Goal: Task Accomplishment & Management: Manage account settings

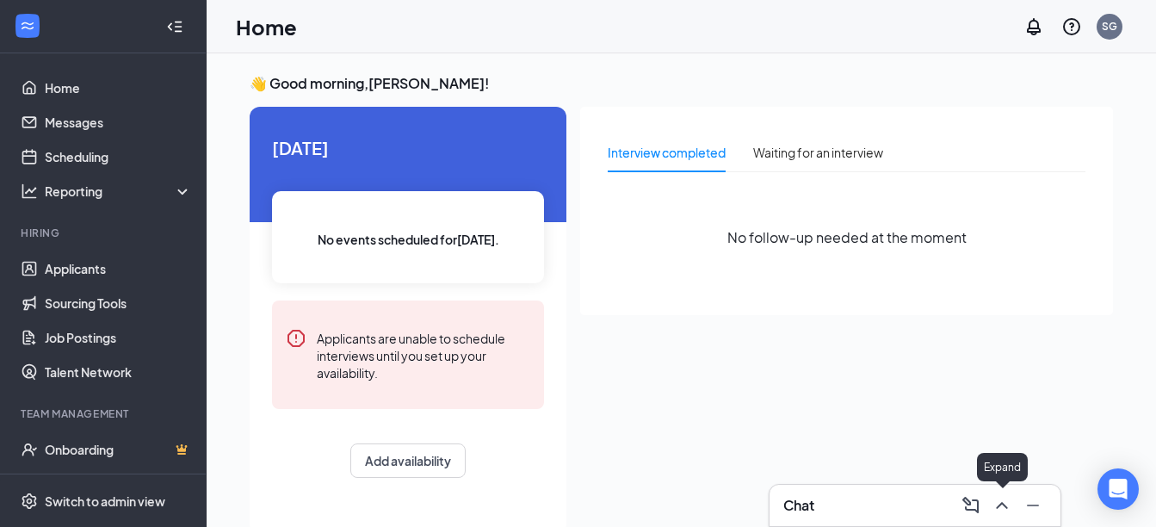
click at [1002, 504] on icon "ChevronUp" at bounding box center [1001, 505] width 11 height 7
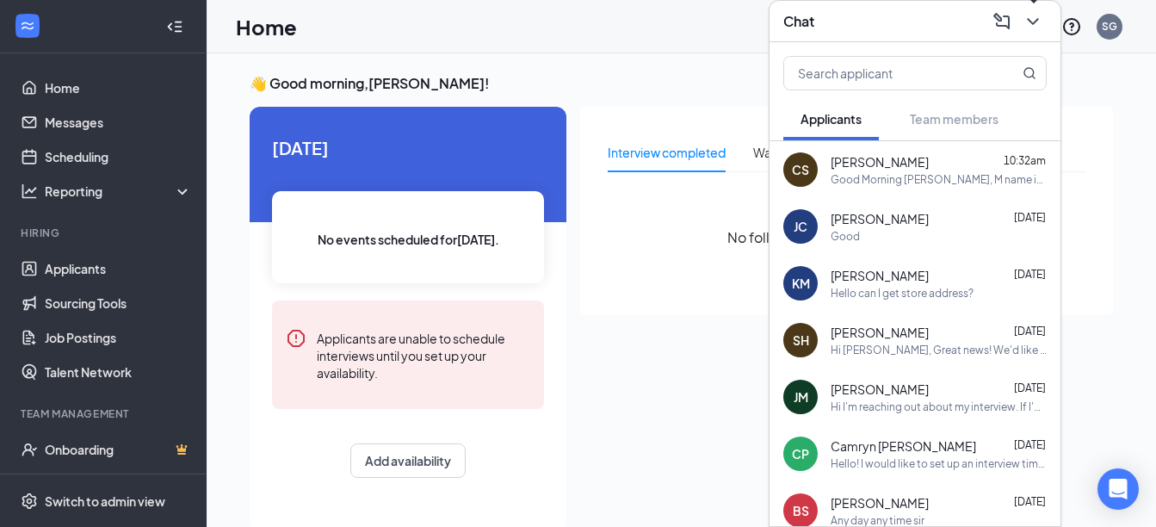
click at [1030, 22] on icon "ChevronDown" at bounding box center [1033, 21] width 21 height 21
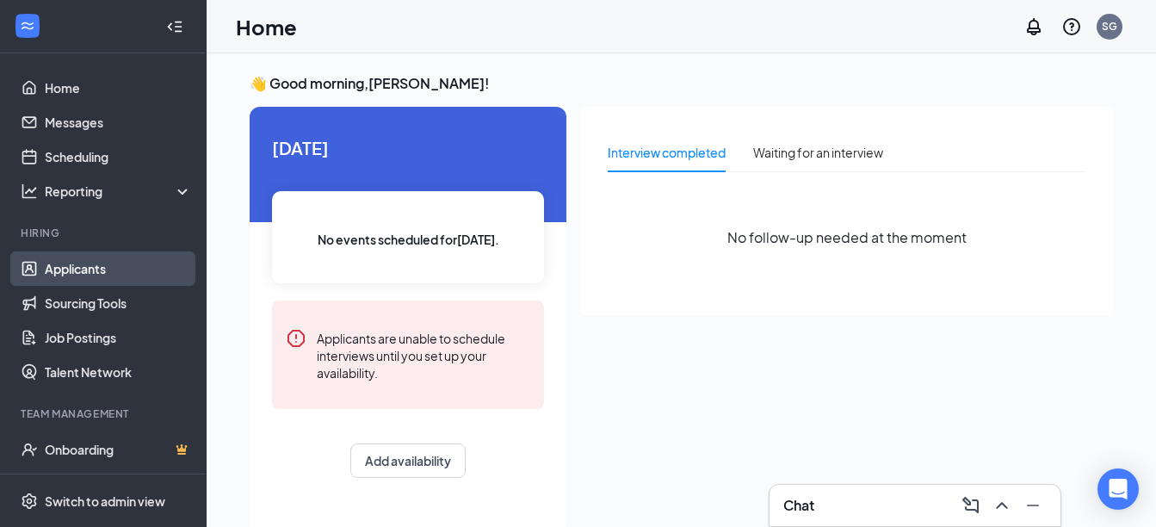
click at [81, 268] on link "Applicants" at bounding box center [118, 268] width 147 height 34
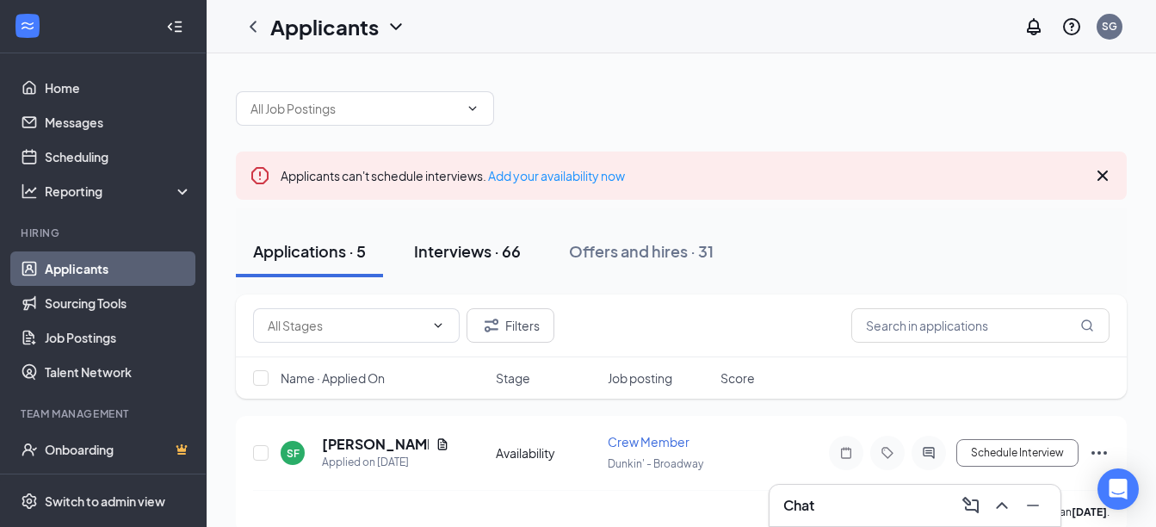
click at [471, 249] on div "Interviews · 66" at bounding box center [467, 251] width 107 height 22
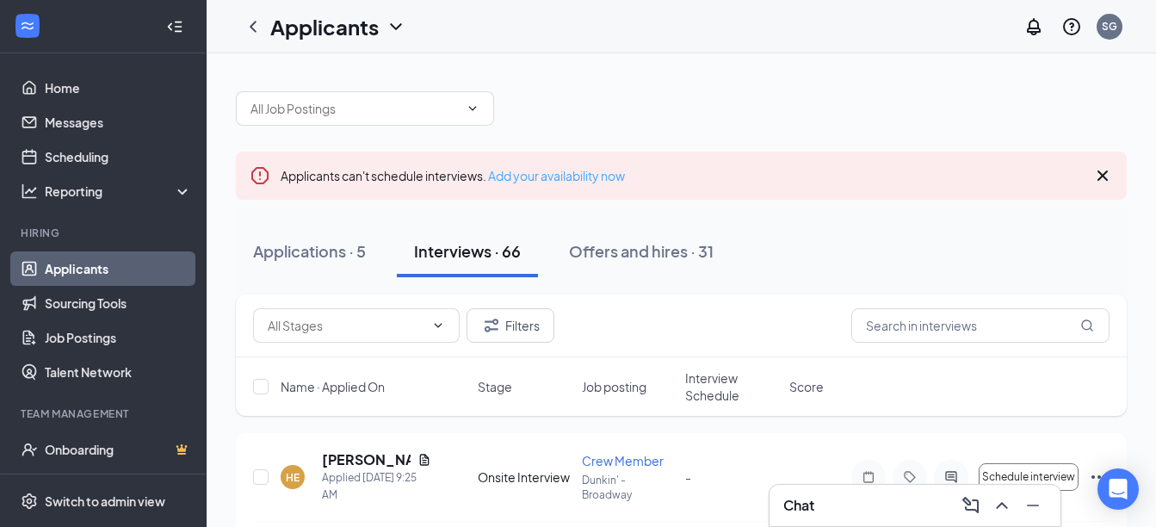
click at [563, 180] on link "Add your availability now" at bounding box center [556, 175] width 137 height 15
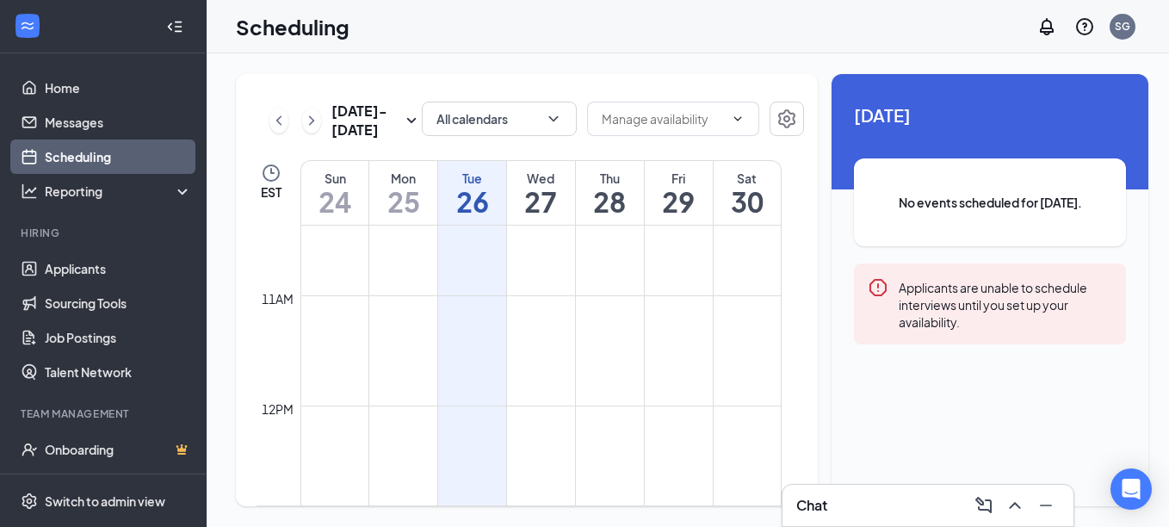
scroll to position [1105, 0]
click at [607, 339] on td at bounding box center [540, 347] width 481 height 28
click at [607, 206] on h1 "28" at bounding box center [610, 201] width 68 height 29
click at [610, 214] on h1 "28" at bounding box center [610, 201] width 68 height 29
click at [732, 120] on icon "ChevronDown" at bounding box center [738, 119] width 14 height 14
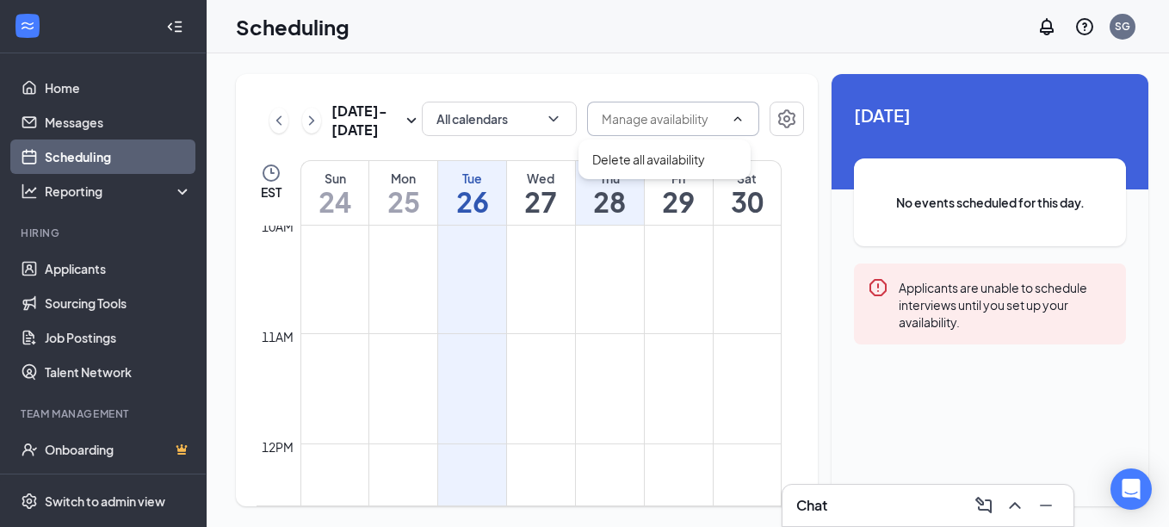
click at [731, 116] on icon "ChevronUp" at bounding box center [738, 119] width 14 height 14
click at [546, 342] on td at bounding box center [540, 347] width 481 height 28
click at [613, 331] on td at bounding box center [540, 320] width 481 height 28
click at [607, 319] on td at bounding box center [540, 320] width 481 height 28
click at [606, 333] on td at bounding box center [540, 347] width 481 height 28
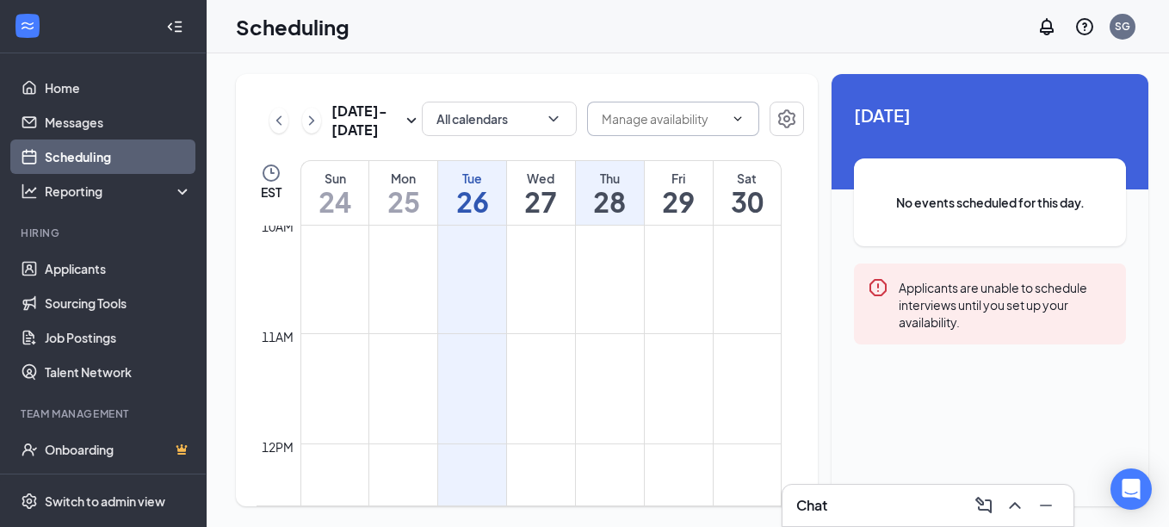
click at [608, 210] on h1 "28" at bounding box center [610, 201] width 68 height 29
click at [609, 335] on td at bounding box center [540, 347] width 481 height 28
click at [622, 441] on td at bounding box center [540, 430] width 481 height 28
click at [605, 337] on td at bounding box center [540, 347] width 481 height 28
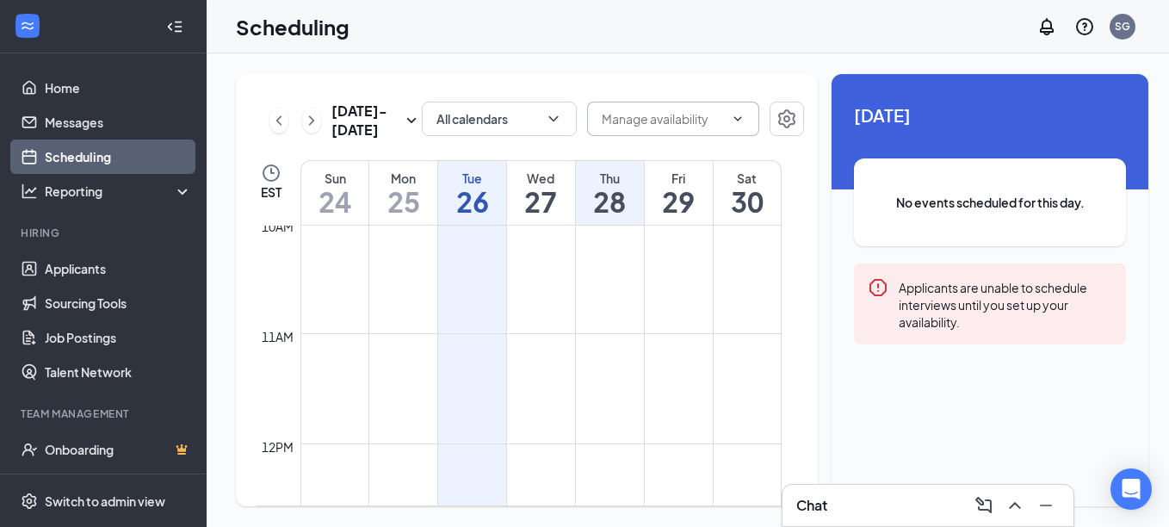
click at [604, 328] on td at bounding box center [540, 320] width 481 height 28
click at [281, 335] on div "11am" at bounding box center [277, 336] width 39 height 19
click at [613, 331] on td at bounding box center [540, 320] width 481 height 28
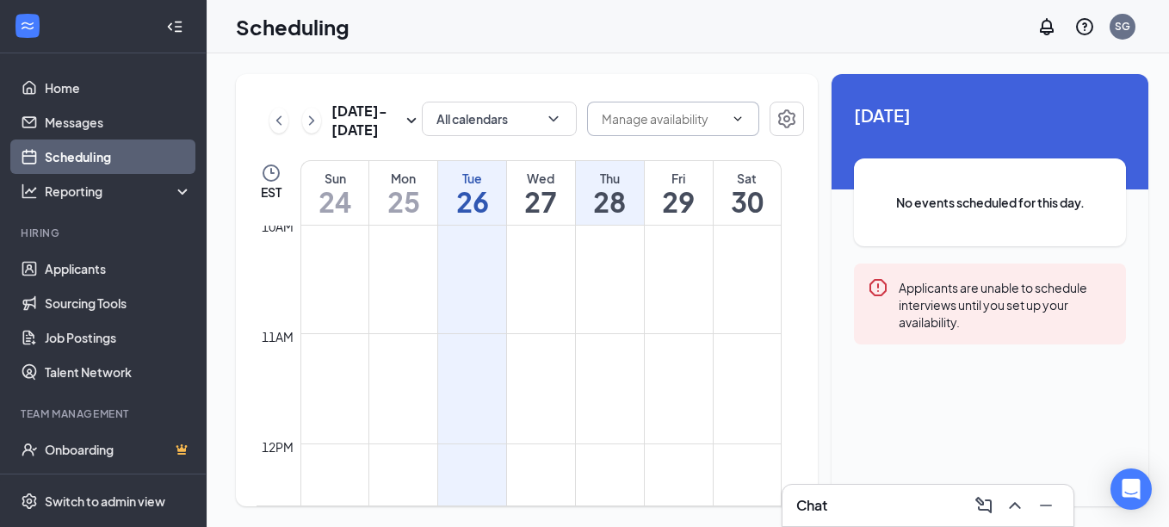
click at [605, 331] on td at bounding box center [540, 320] width 481 height 28
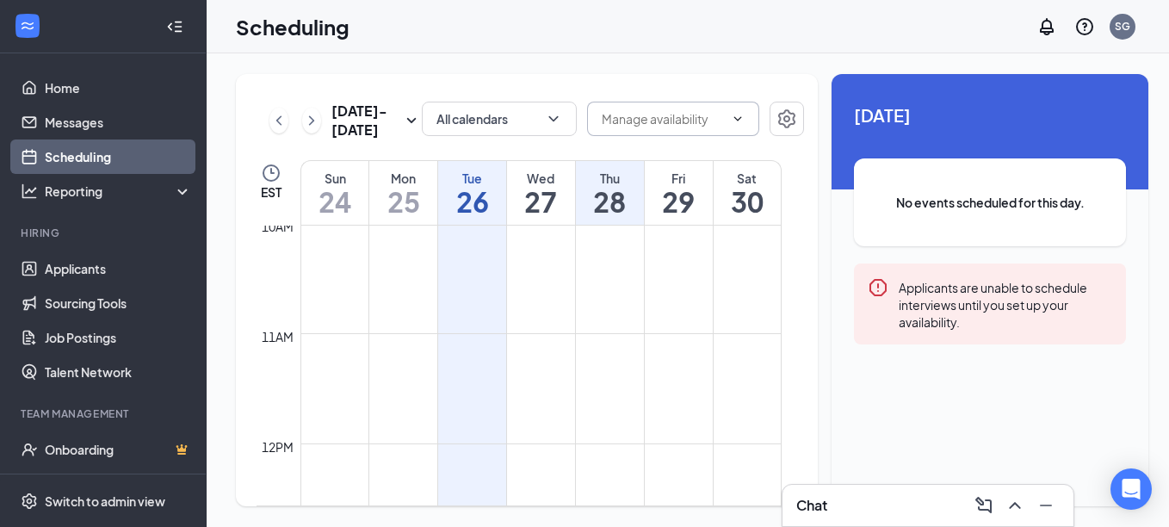
click at [605, 331] on td at bounding box center [540, 320] width 481 height 28
click at [615, 220] on div "Thu 28" at bounding box center [610, 193] width 68 height 64
click at [615, 194] on h1 "28" at bounding box center [610, 201] width 68 height 29
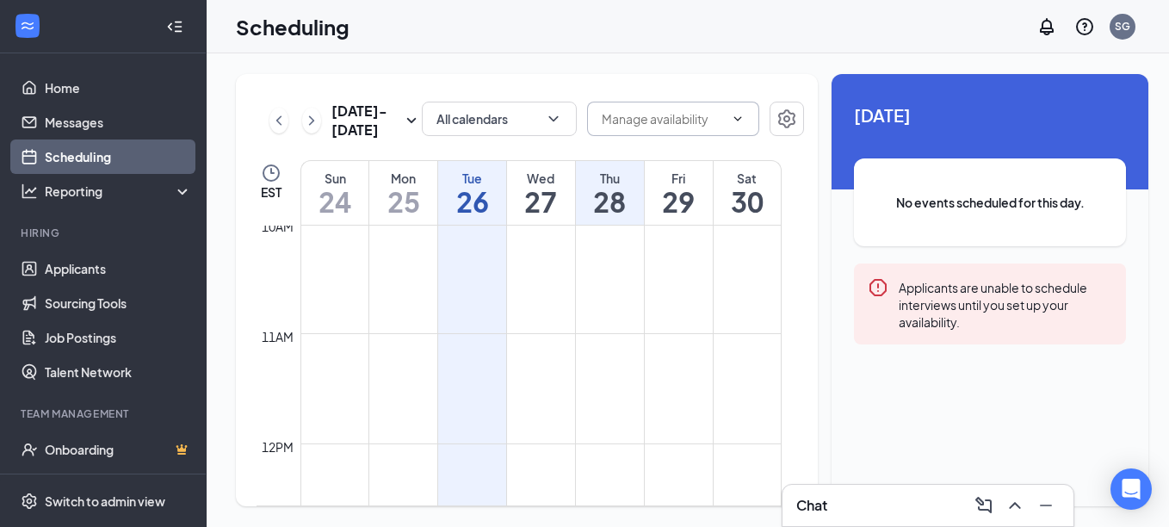
click at [477, 443] on td at bounding box center [540, 457] width 481 height 28
click at [486, 332] on td at bounding box center [540, 320] width 481 height 28
click at [443, 366] on td at bounding box center [540, 364] width 481 height 28
click at [613, 295] on td at bounding box center [540, 309] width 481 height 28
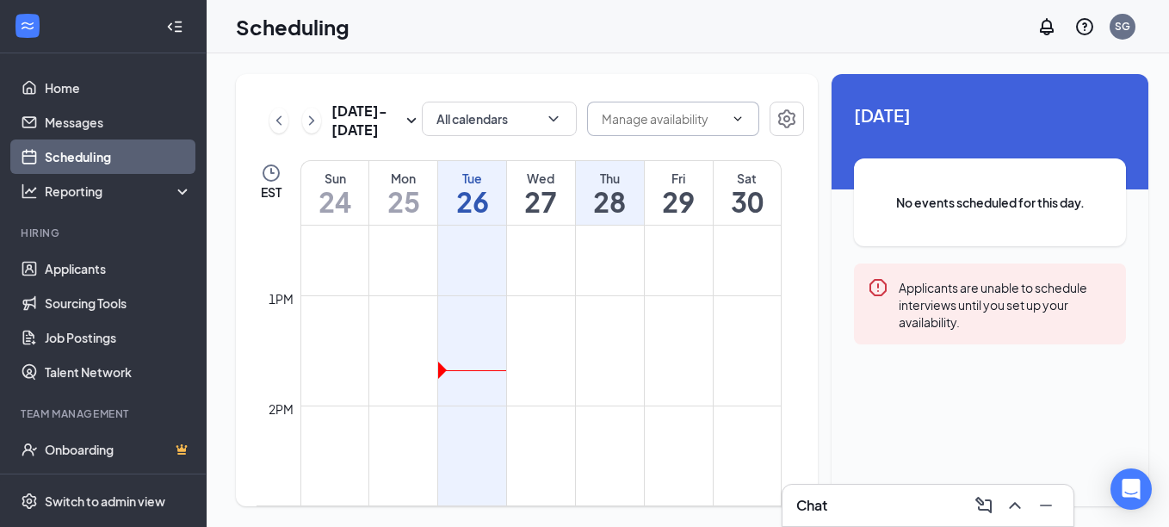
click at [613, 362] on td at bounding box center [540, 364] width 481 height 28
click at [611, 371] on td at bounding box center [540, 364] width 481 height 28
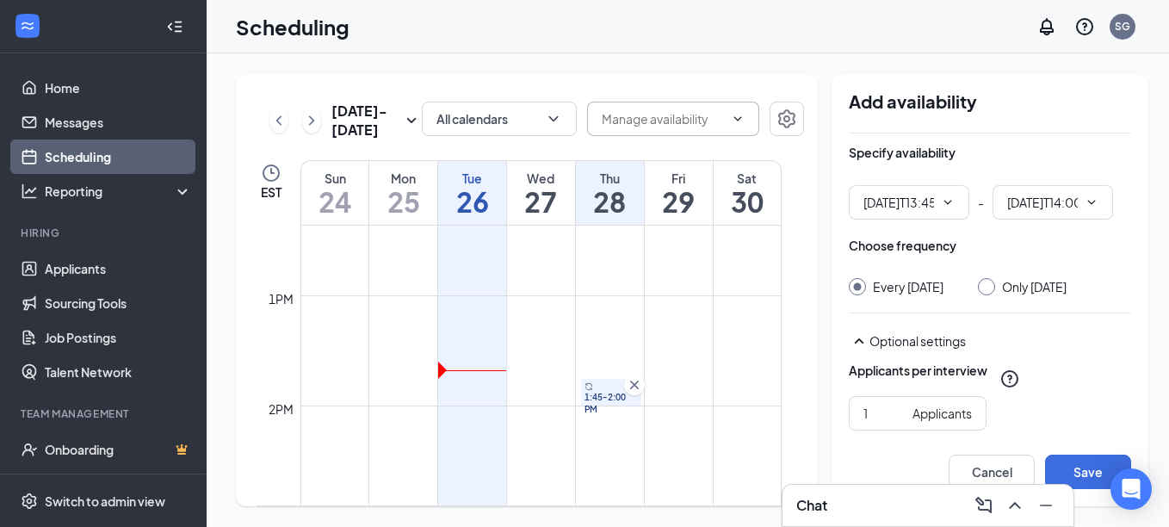
type input "01:45 PM"
type input "02:00 PM"
click at [941, 200] on icon "ChevronDown" at bounding box center [948, 202] width 14 height 14
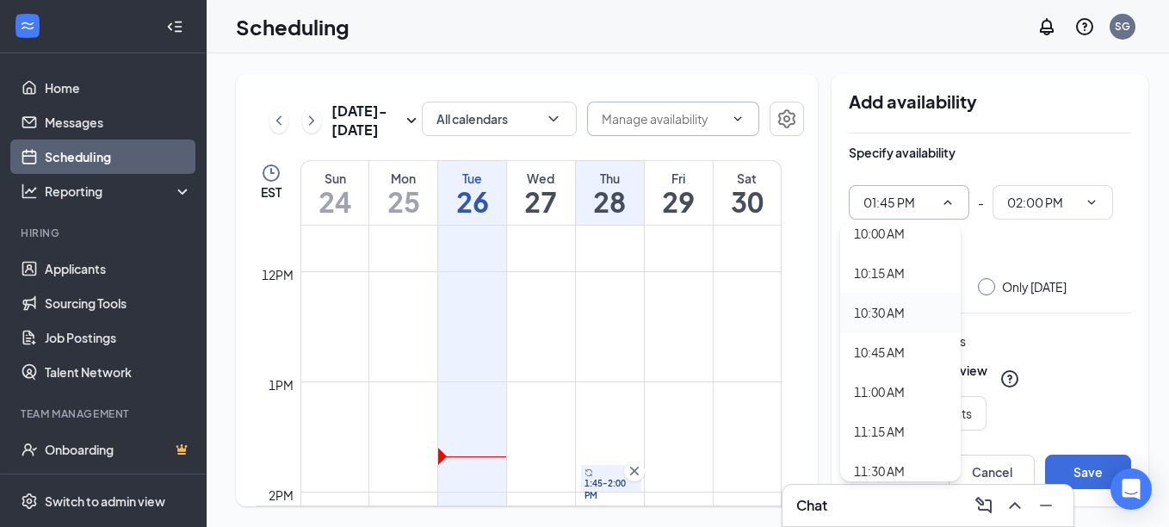
scroll to position [1636, 0]
click at [887, 349] on div "11:00 AM" at bounding box center [879, 349] width 51 height 19
type input "11:00 AM"
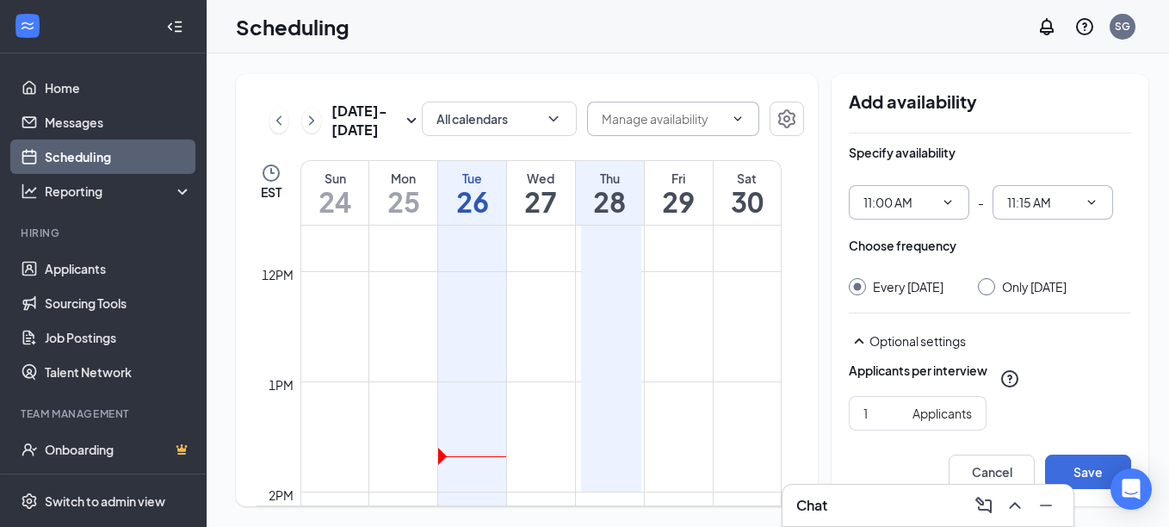
click at [1085, 204] on icon "ChevronDown" at bounding box center [1092, 202] width 14 height 14
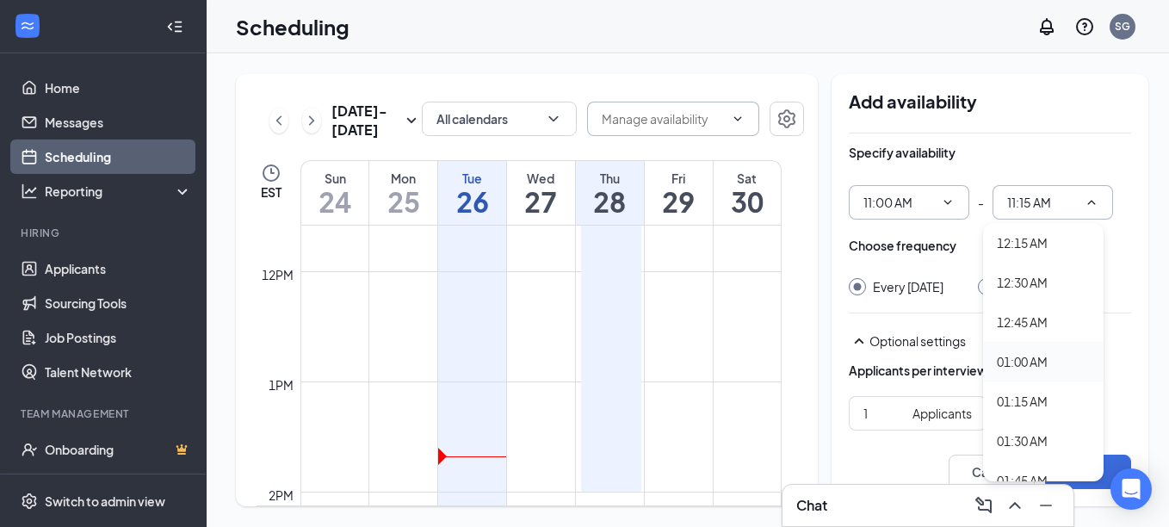
click at [1013, 357] on div "01:00 AM" at bounding box center [1022, 361] width 51 height 19
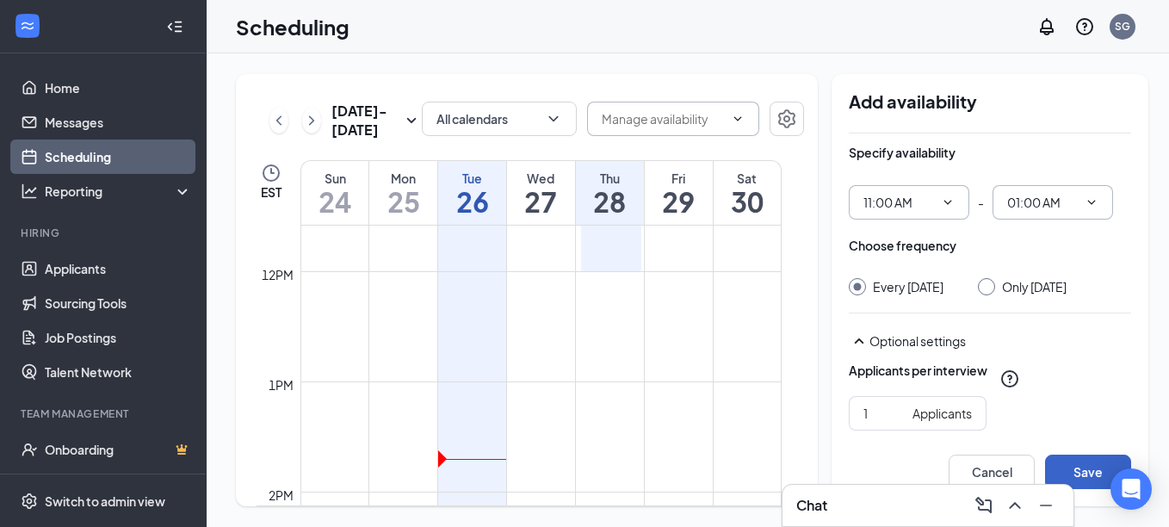
click at [1078, 469] on button "Save" at bounding box center [1088, 472] width 86 height 34
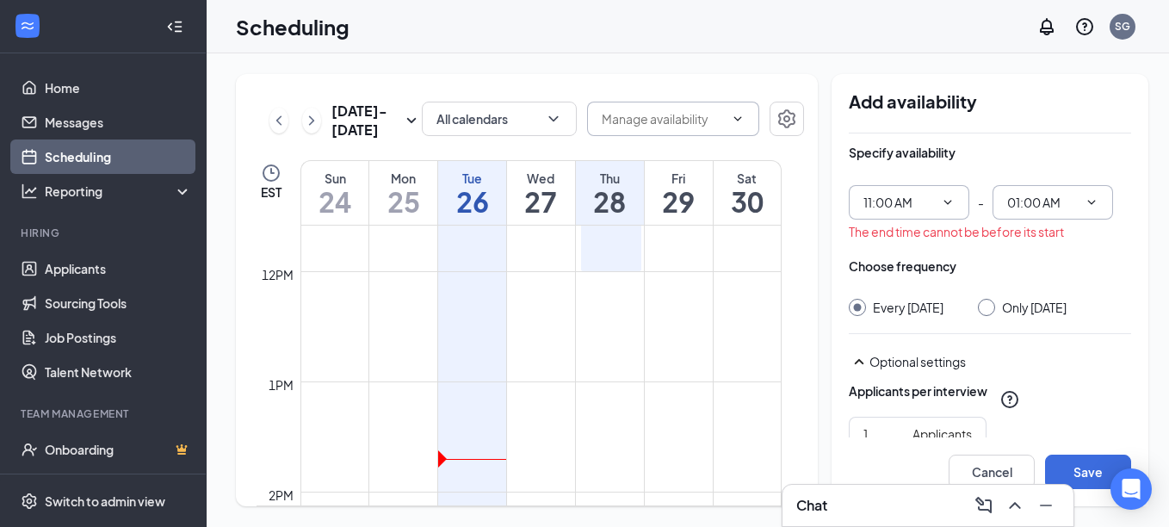
click at [1088, 202] on icon "ChevronDown" at bounding box center [1092, 202] width 8 height 4
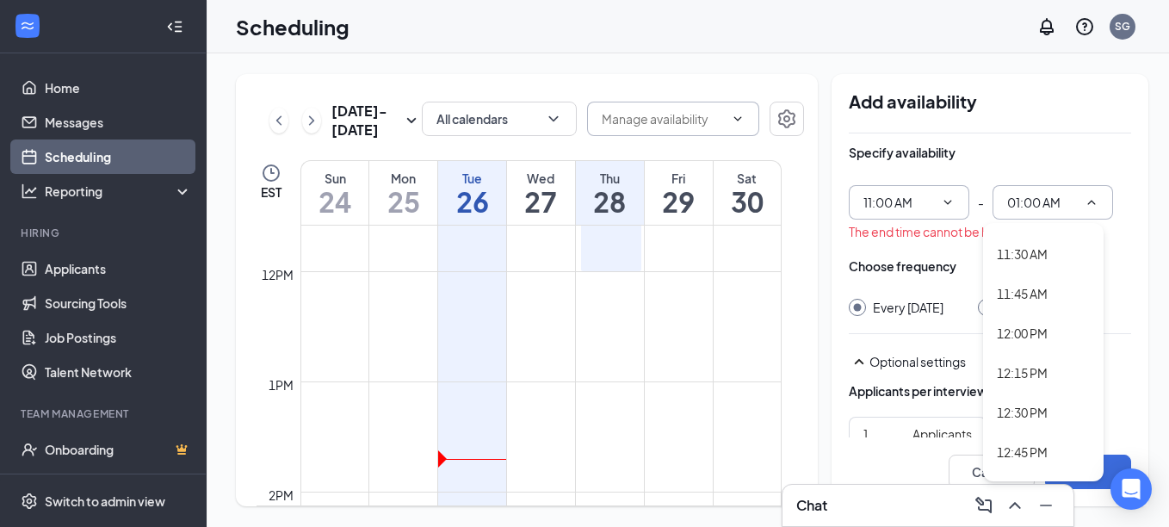
scroll to position [1808, 0]
click at [1028, 449] on div "01:00 PM" at bounding box center [1022, 454] width 51 height 19
type input "01:00 PM"
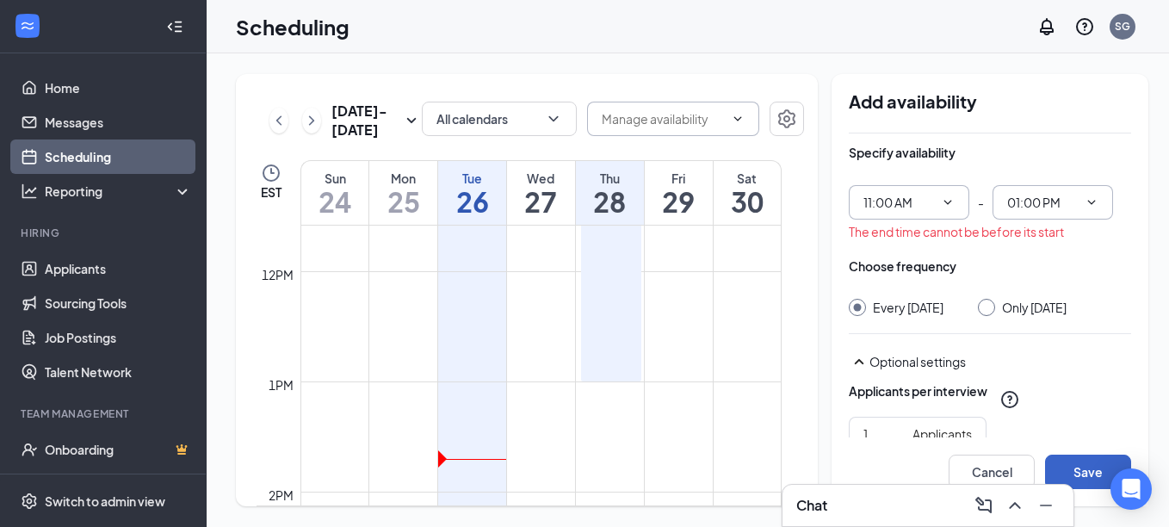
click at [1071, 471] on button "Save" at bounding box center [1088, 472] width 86 height 34
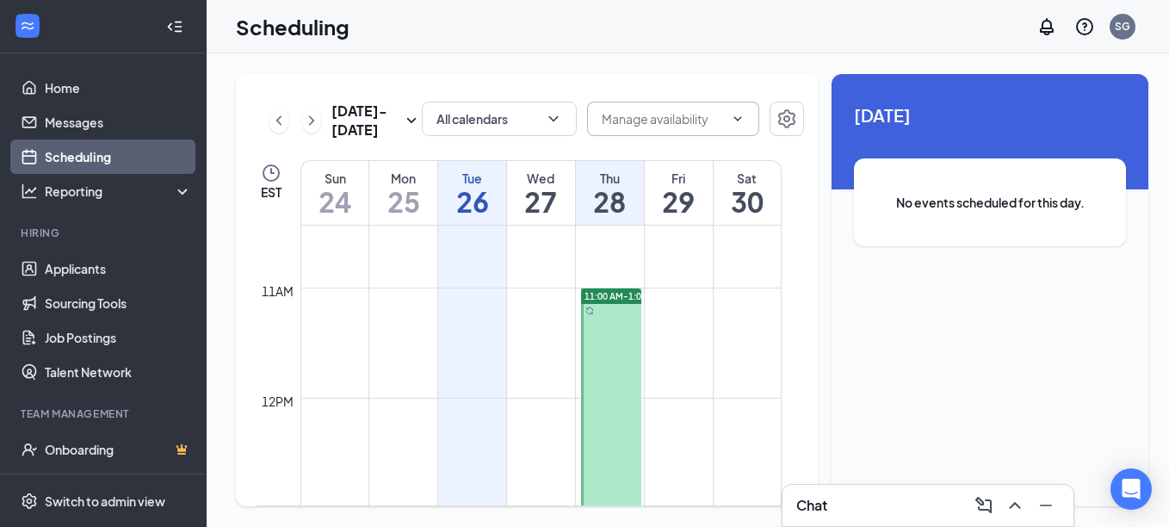
scroll to position [1191, 0]
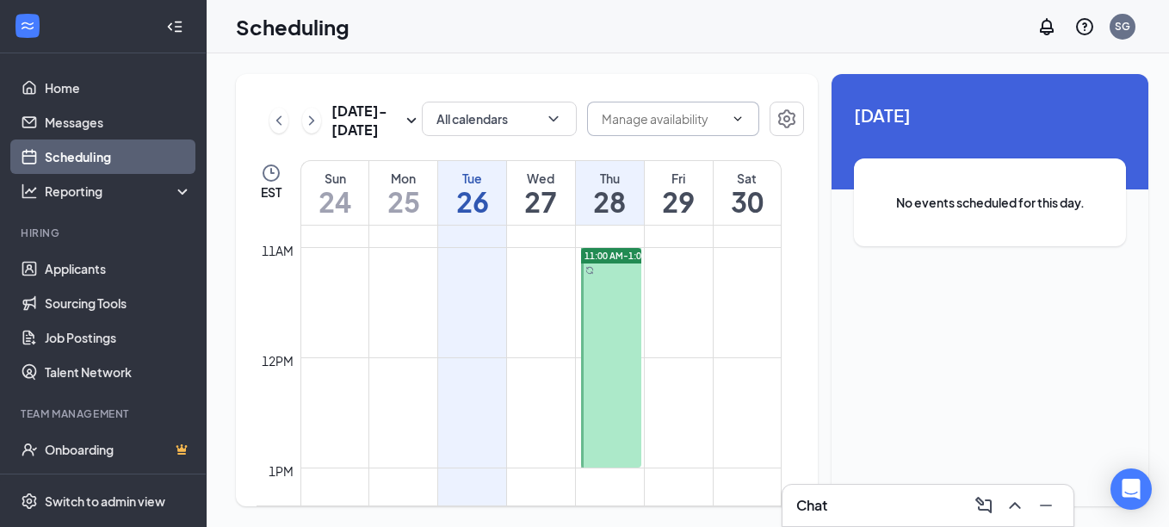
click at [396, 249] on td at bounding box center [540, 261] width 481 height 28
click at [401, 246] on td at bounding box center [540, 234] width 481 height 28
click at [314, 122] on icon "ChevronRight" at bounding box center [311, 120] width 17 height 21
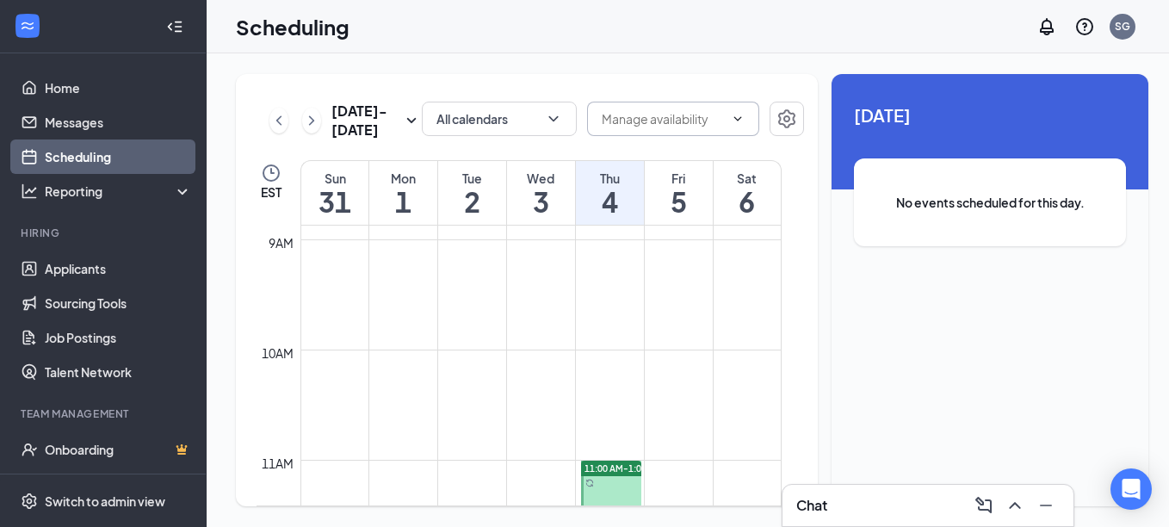
scroll to position [1018, 0]
click at [395, 421] on td at bounding box center [540, 433] width 481 height 28
click at [413, 214] on h1 "1" at bounding box center [403, 201] width 68 height 29
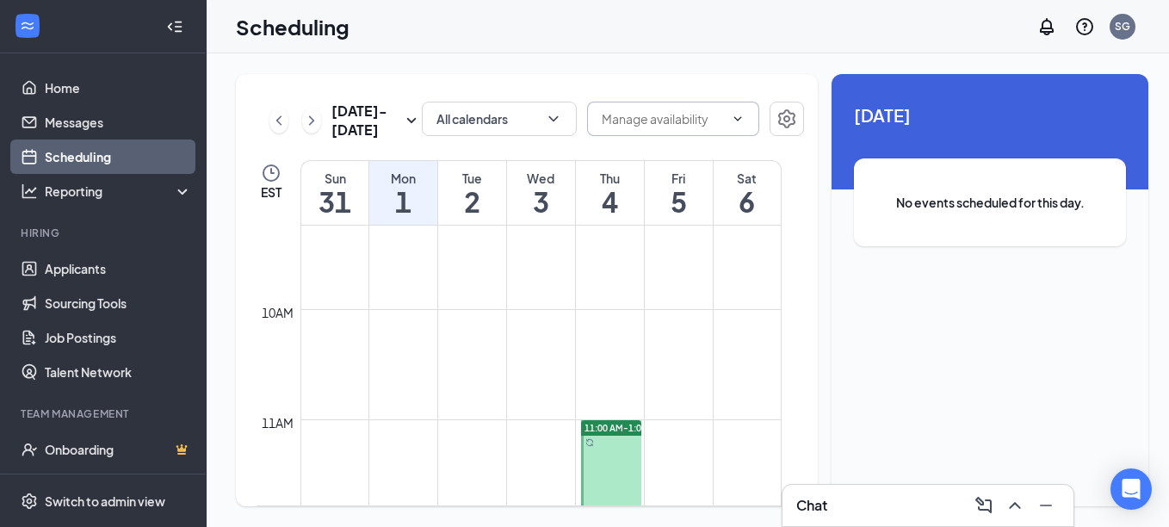
click at [401, 208] on h1 "1" at bounding box center [403, 201] width 68 height 29
click at [401, 180] on div "Mon" at bounding box center [403, 178] width 68 height 17
click at [401, 206] on h1 "1" at bounding box center [403, 201] width 68 height 29
click at [403, 229] on td at bounding box center [540, 240] width 481 height 28
click at [404, 222] on div "Mon 1" at bounding box center [403, 193] width 68 height 64
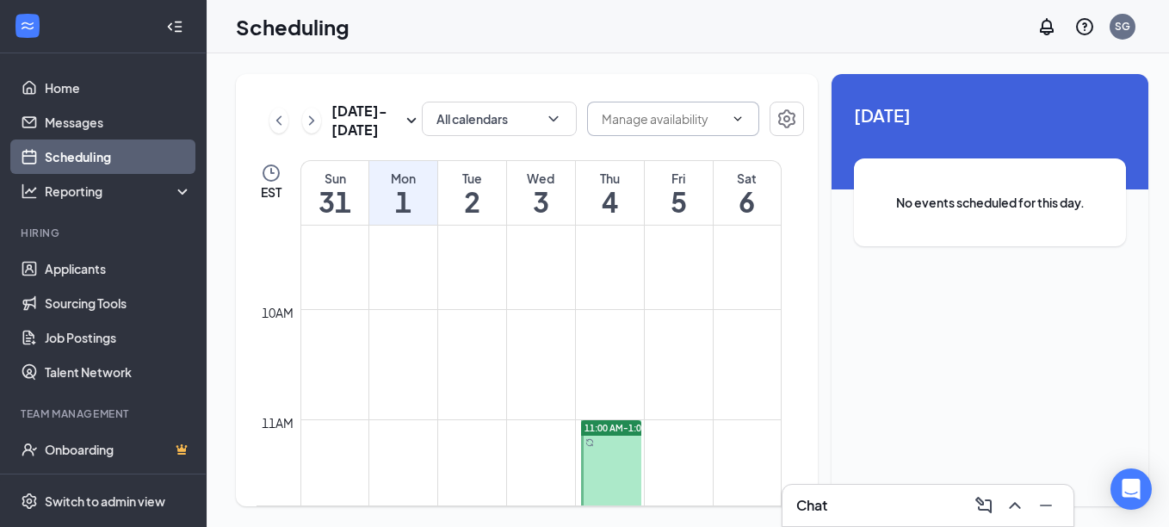
click at [404, 215] on h1 "1" at bounding box center [403, 201] width 68 height 29
click at [400, 215] on h1 "1" at bounding box center [403, 201] width 68 height 29
click at [781, 170] on div "Sat 6" at bounding box center [748, 192] width 68 height 65
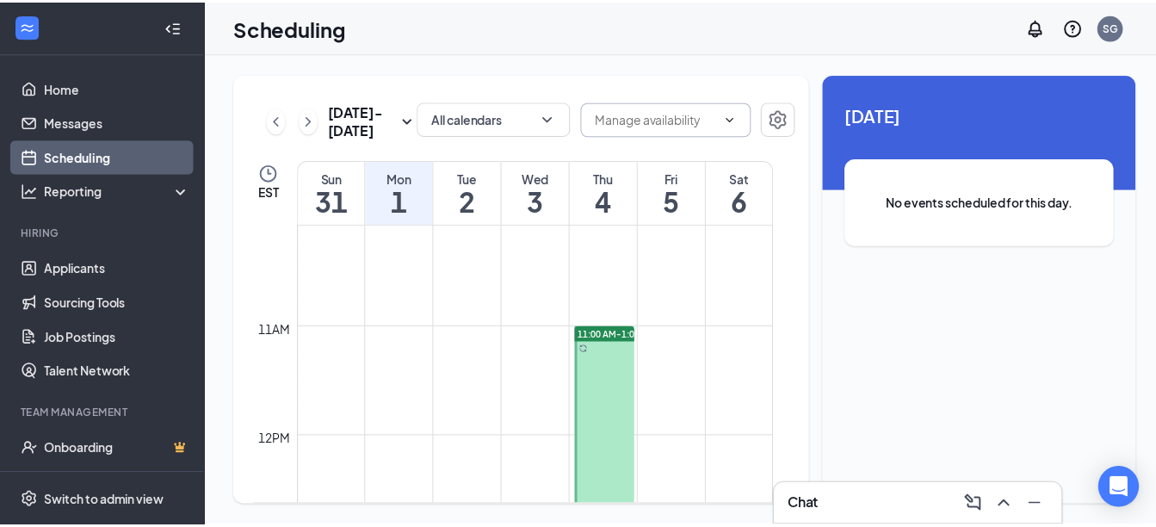
scroll to position [1156, 0]
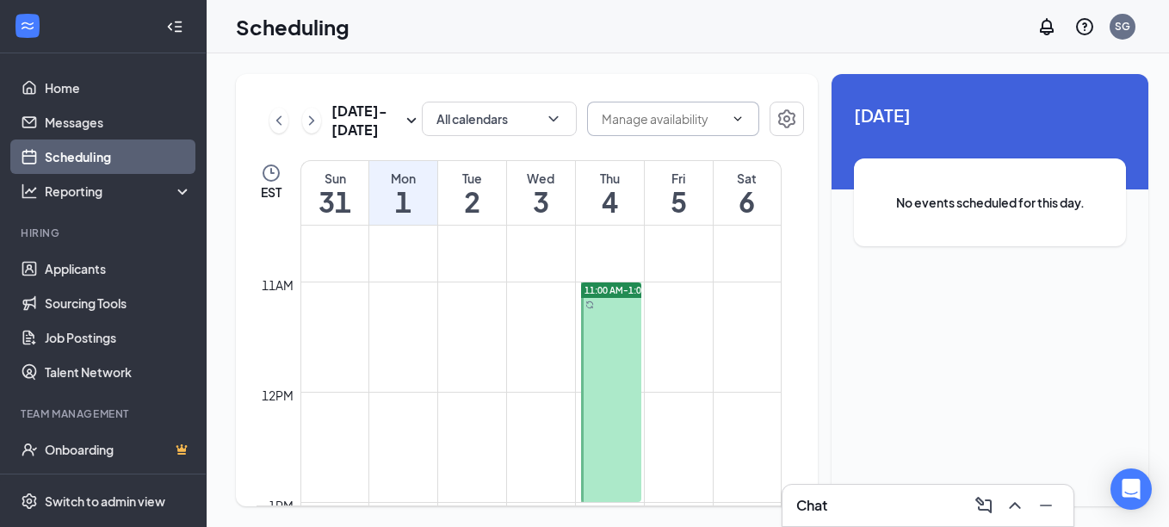
click at [466, 279] on td at bounding box center [540, 268] width 481 height 28
click at [466, 281] on td at bounding box center [540, 268] width 481 height 28
click at [395, 281] on td at bounding box center [540, 268] width 481 height 28
drag, startPoint x: 612, startPoint y: 289, endPoint x: 695, endPoint y: 352, distance: 103.8
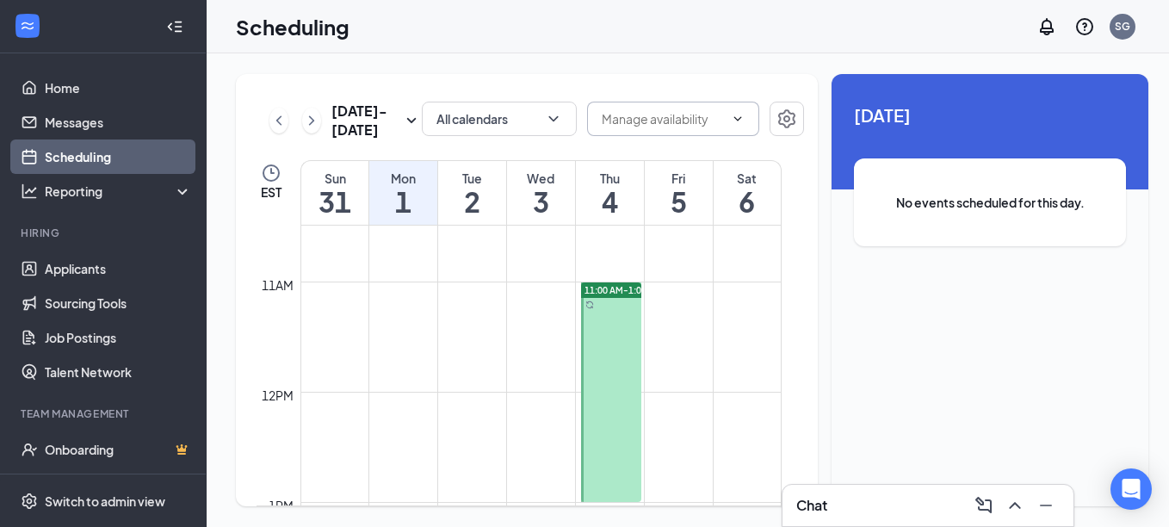
click at [695, 352] on td at bounding box center [540, 351] width 481 height 28
click at [783, 117] on icon "Settings" at bounding box center [787, 118] width 21 height 21
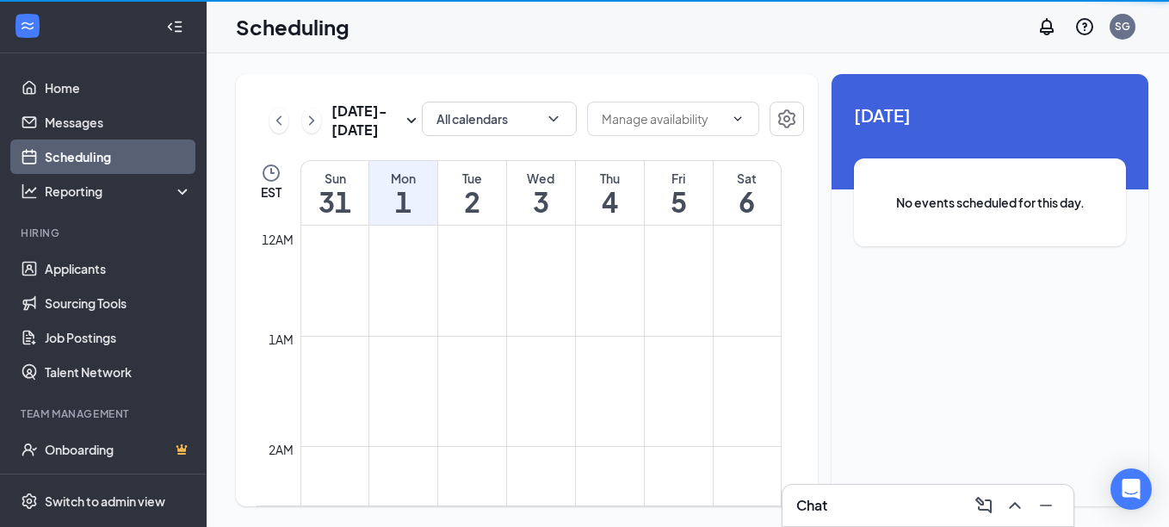
scroll to position [846, 0]
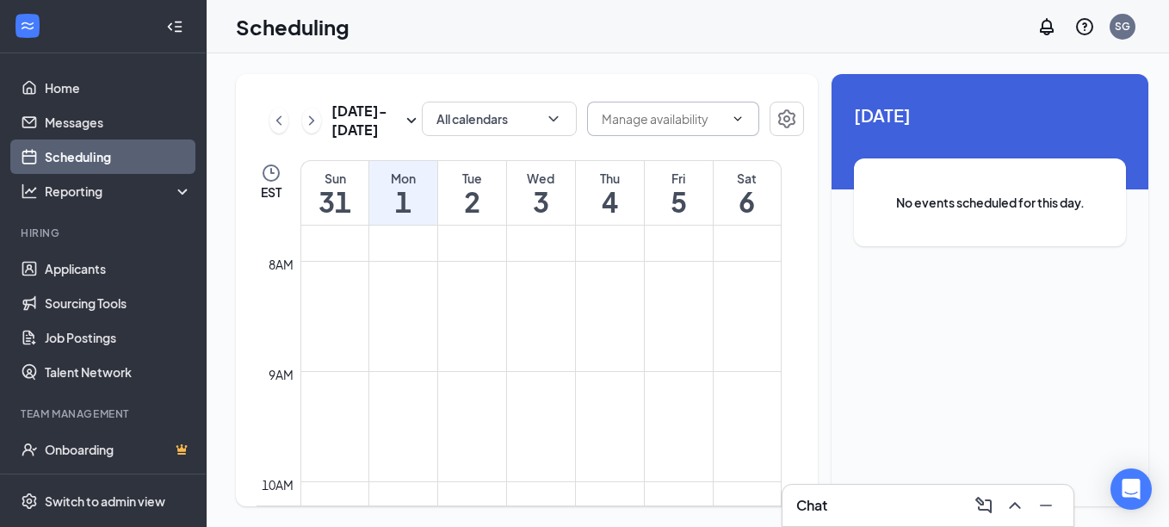
click at [731, 115] on icon "ChevronDown" at bounding box center [738, 119] width 14 height 14
click at [662, 156] on div "Delete all availability" at bounding box center [648, 159] width 113 height 19
type input "Delete all availability"
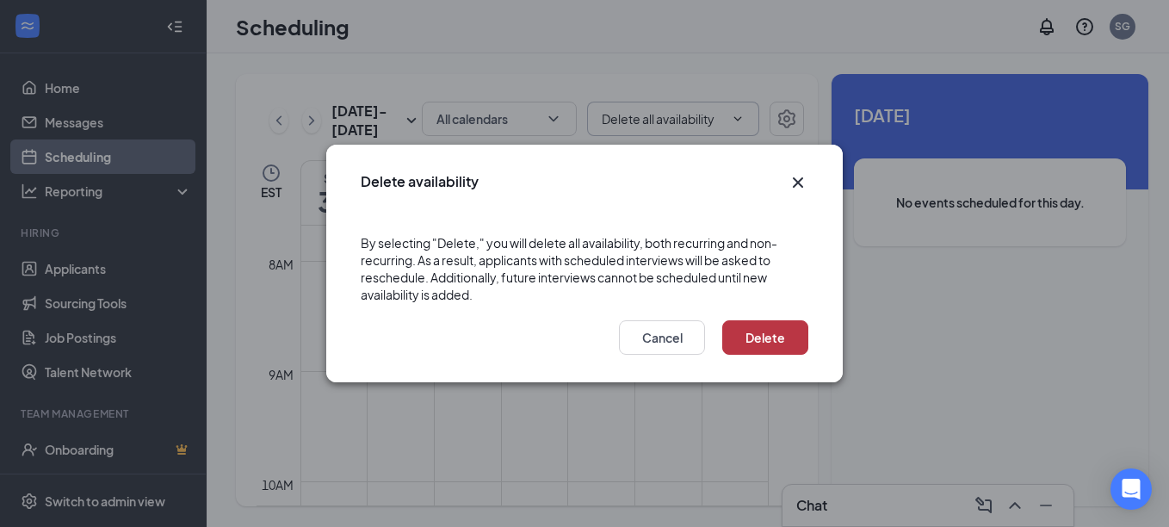
click at [751, 336] on button "Delete" at bounding box center [765, 337] width 86 height 34
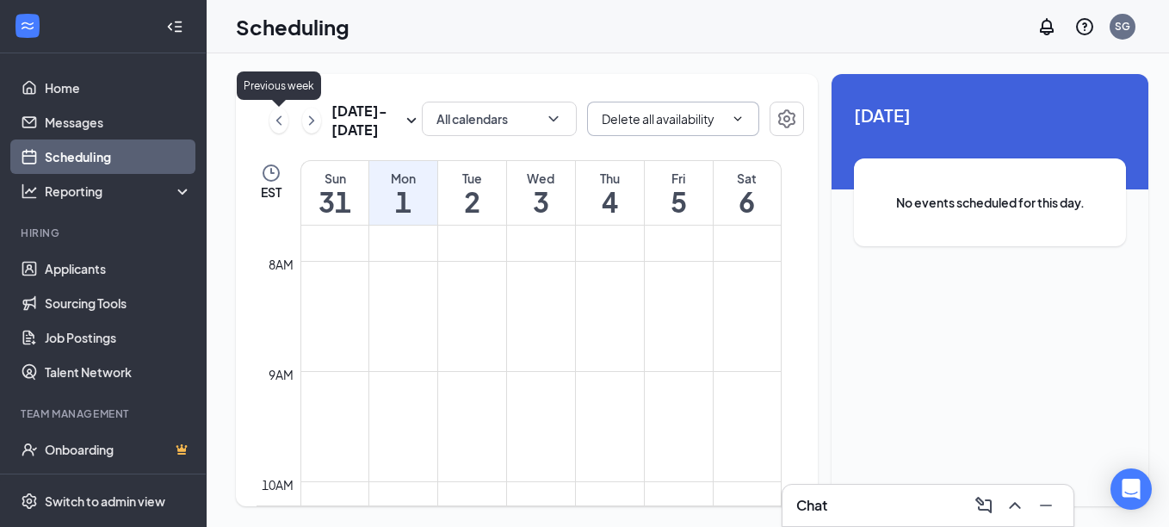
click at [282, 121] on icon "ChevronLeft" at bounding box center [278, 120] width 17 height 21
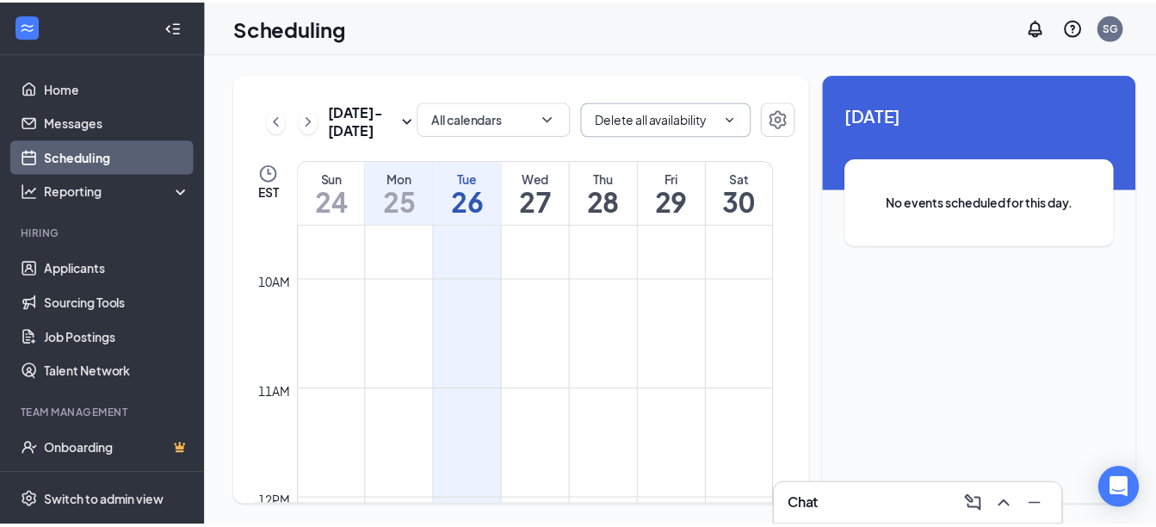
scroll to position [932, 0]
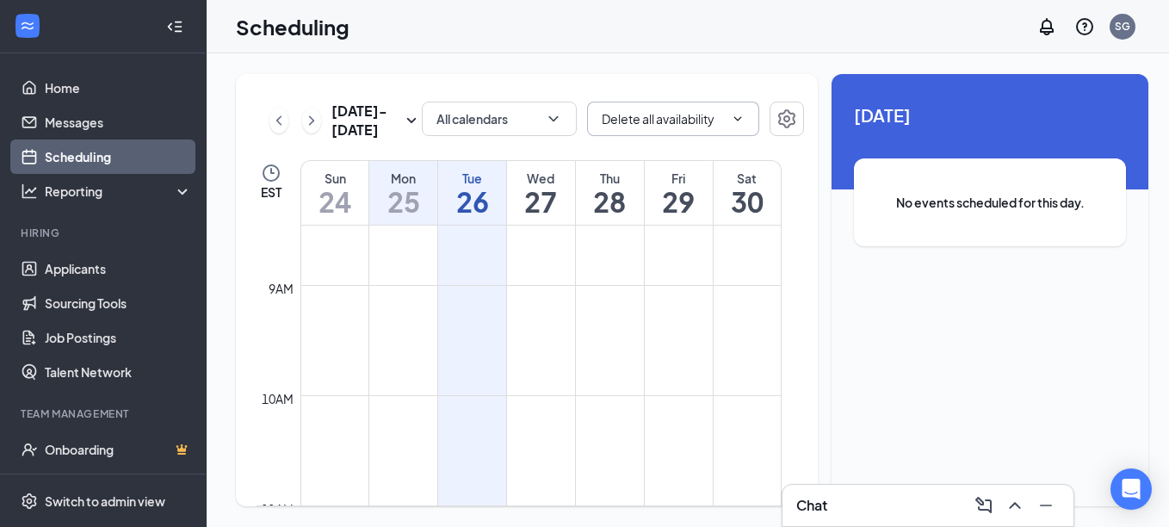
click at [615, 331] on td at bounding box center [540, 327] width 481 height 28
click at [456, 189] on h1 "26" at bounding box center [472, 201] width 68 height 29
click at [373, 266] on td at bounding box center [540, 271] width 481 height 28
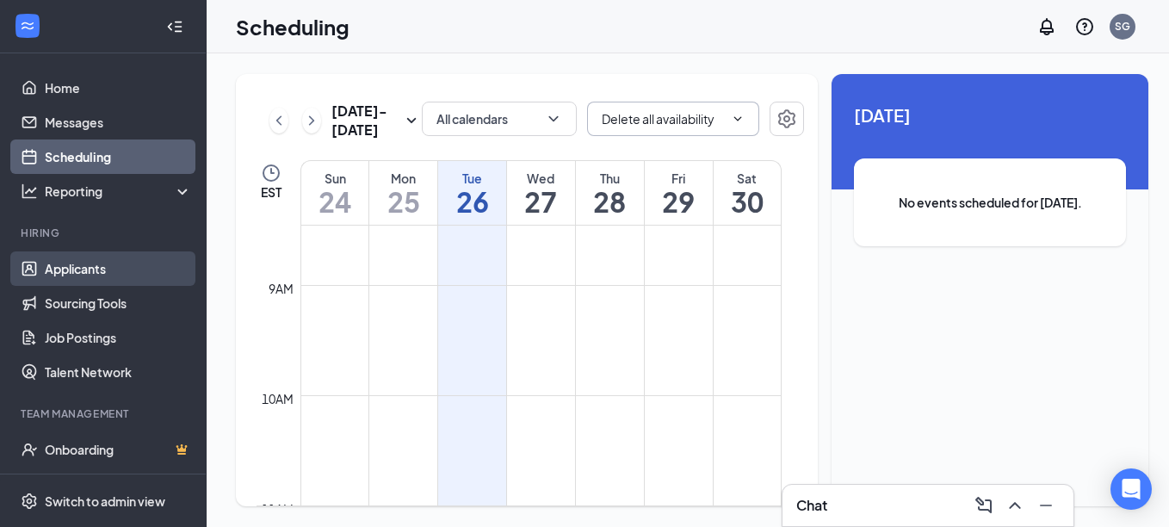
click at [76, 269] on link "Applicants" at bounding box center [118, 268] width 147 height 34
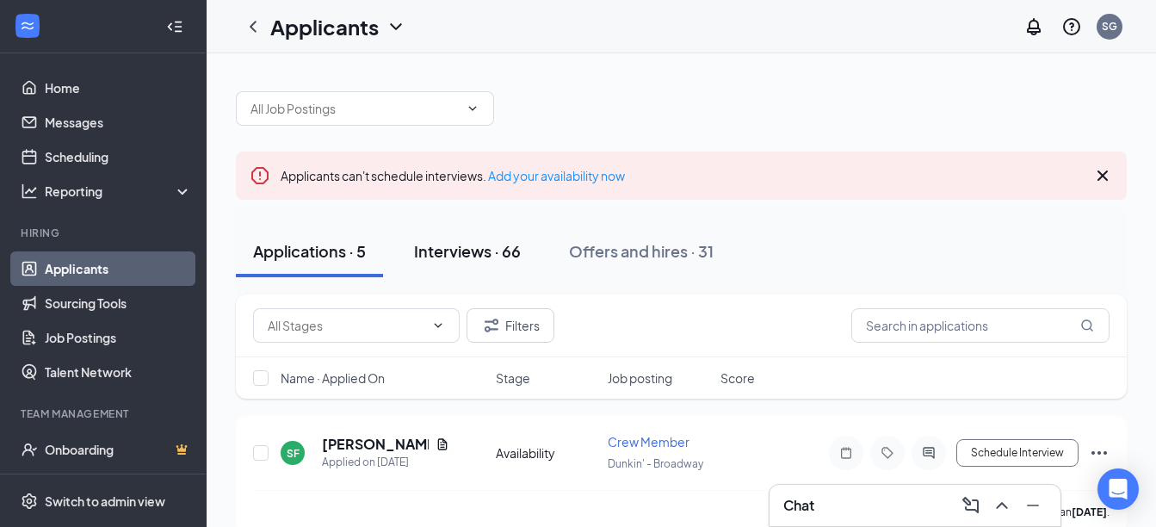
click at [470, 251] on div "Interviews · 66" at bounding box center [467, 251] width 107 height 22
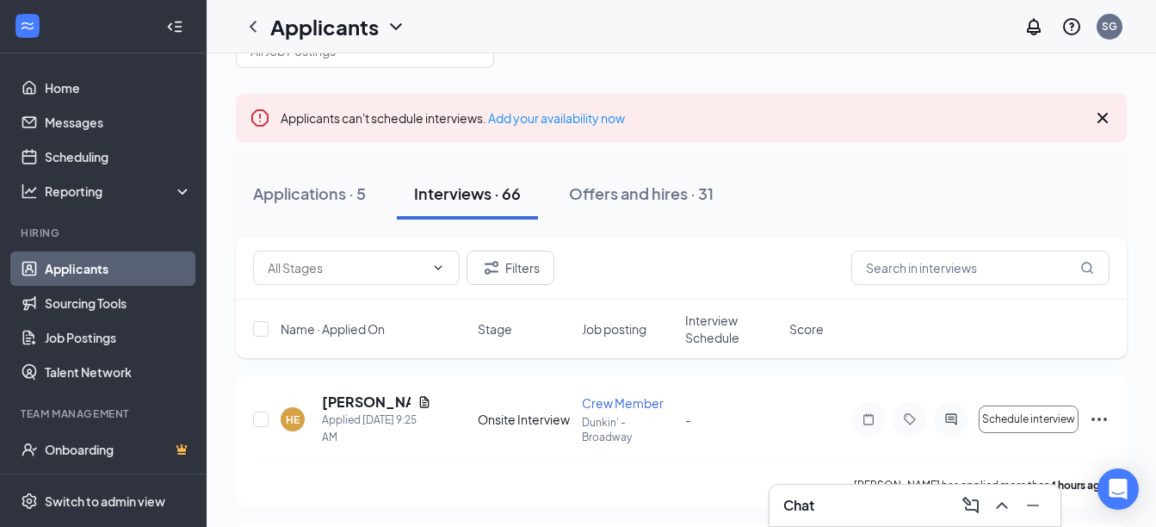
scroll to position [86, 0]
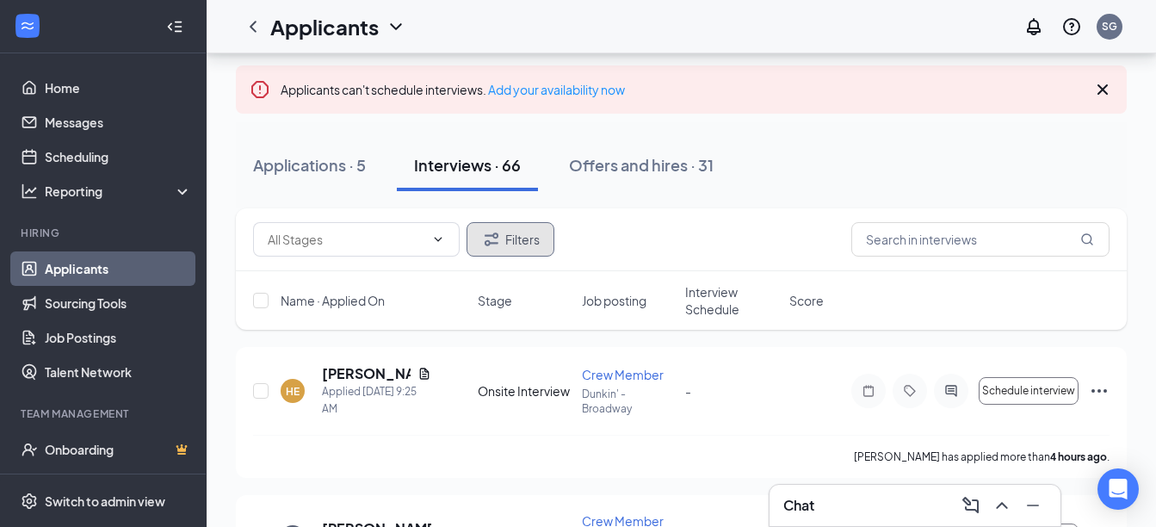
click at [498, 238] on icon "Filter" at bounding box center [491, 239] width 21 height 21
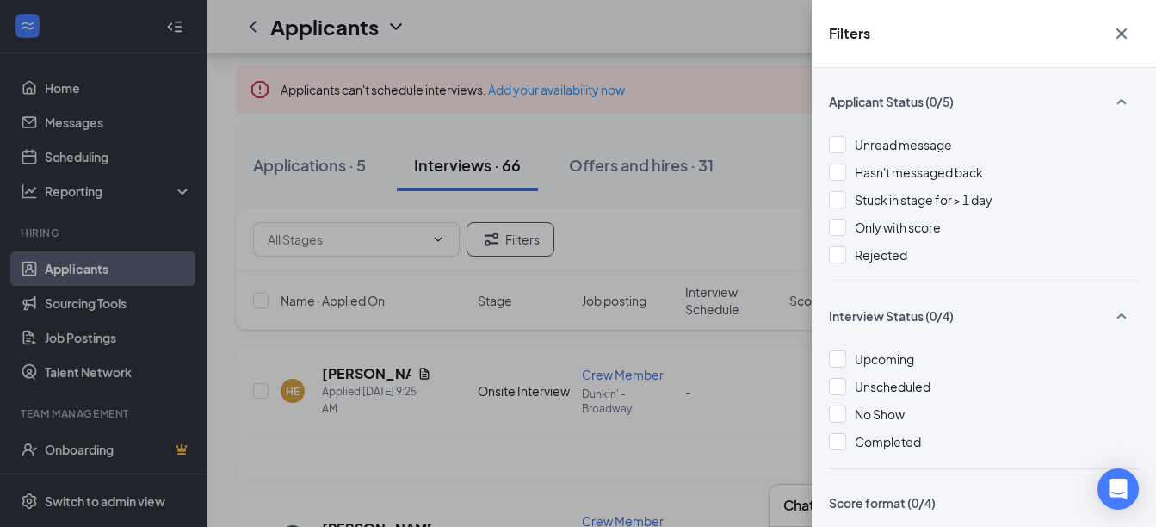
click at [1124, 33] on icon "Cross" at bounding box center [1122, 33] width 10 height 10
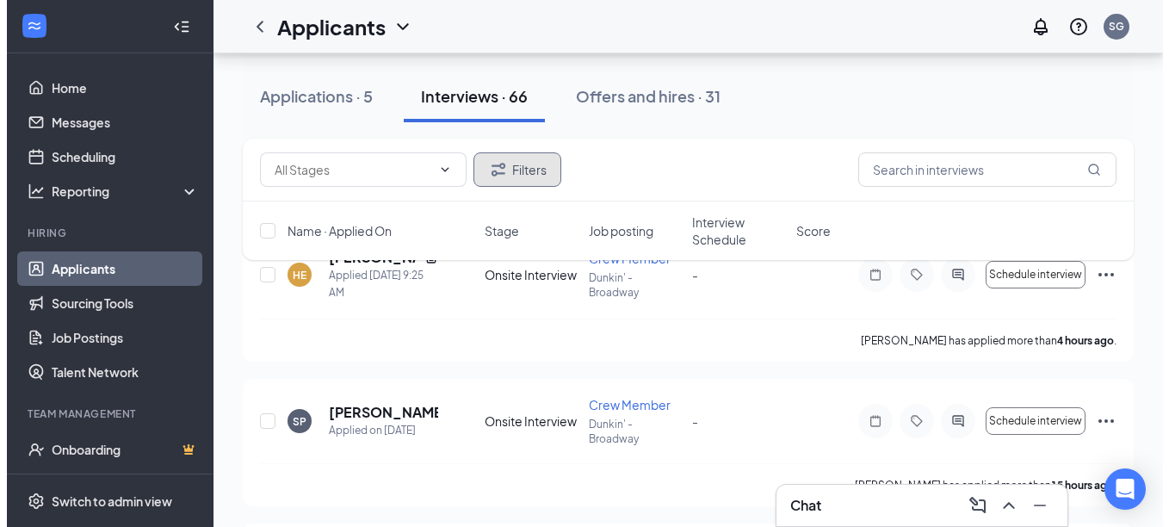
scroll to position [172, 0]
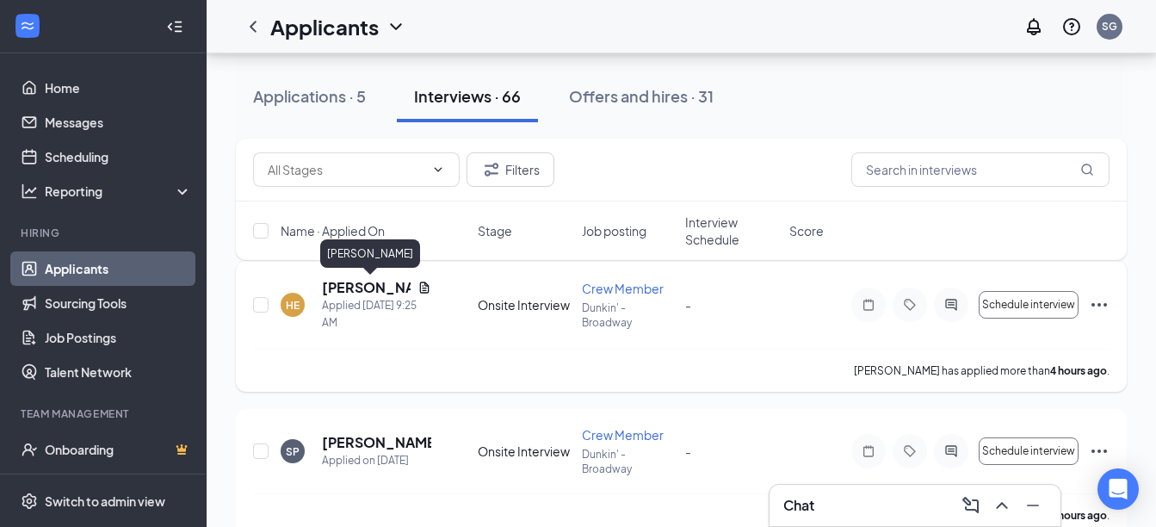
click at [357, 288] on h5 "[PERSON_NAME]" at bounding box center [366, 287] width 89 height 19
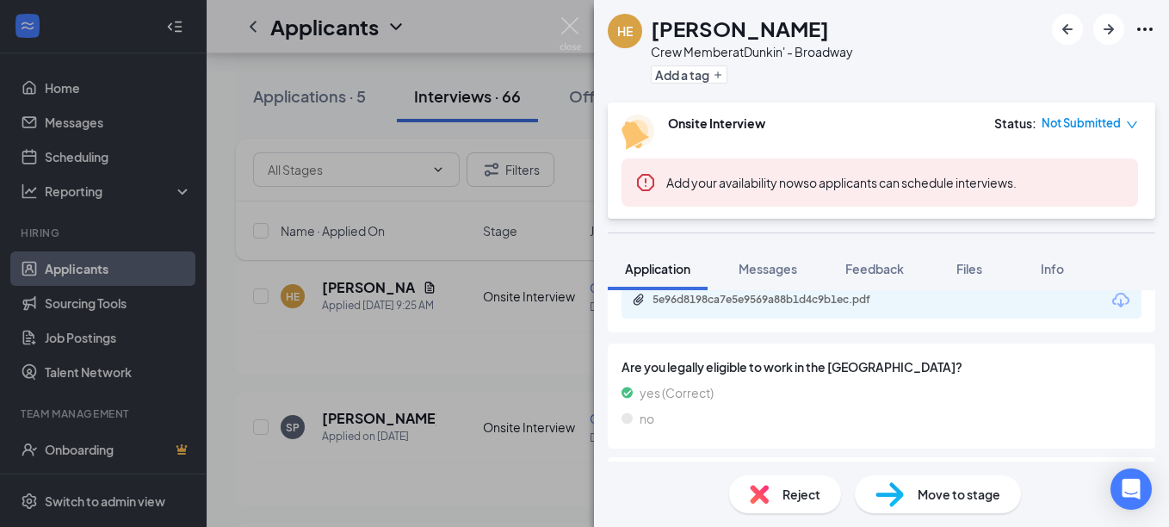
scroll to position [673, 0]
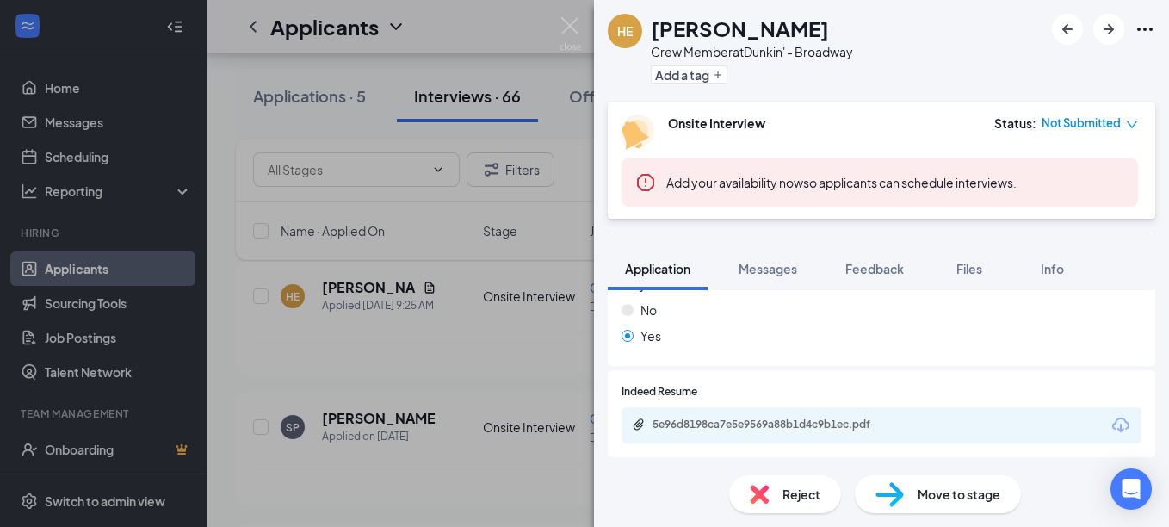
click at [568, 16] on div "HE Hamza Erremich Crew Member at Dunkin' - Broadway Add a tag Onsite Interview …" at bounding box center [584, 263] width 1169 height 527
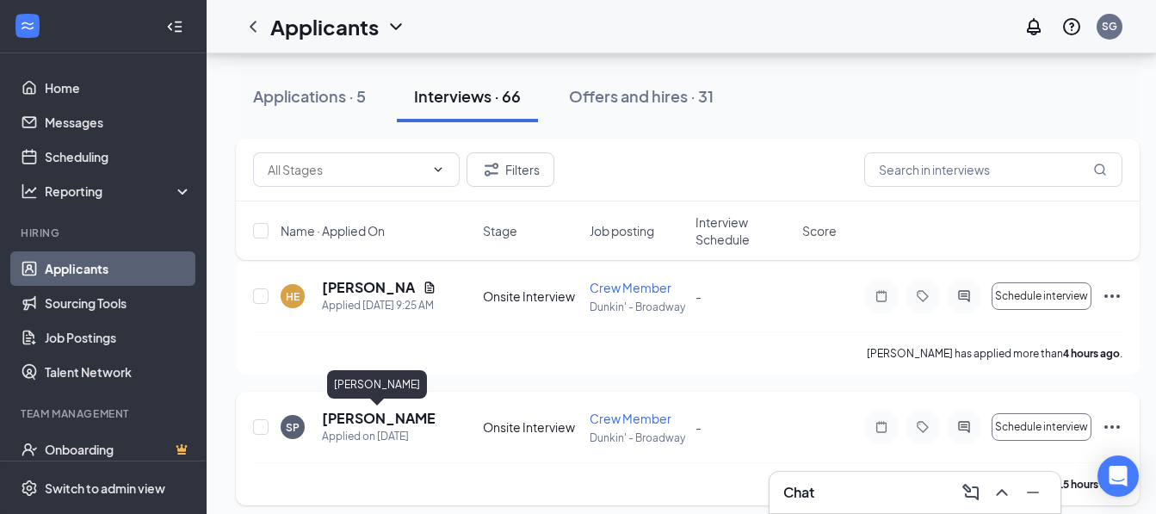
click at [375, 418] on h5 "[PERSON_NAME]" at bounding box center [379, 418] width 115 height 19
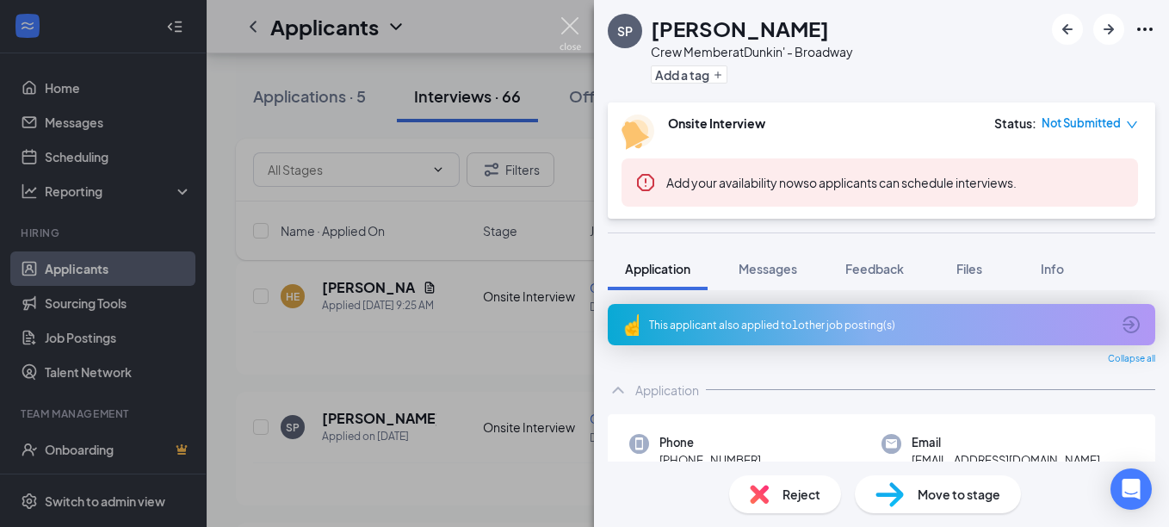
click at [566, 34] on img at bounding box center [571, 34] width 22 height 34
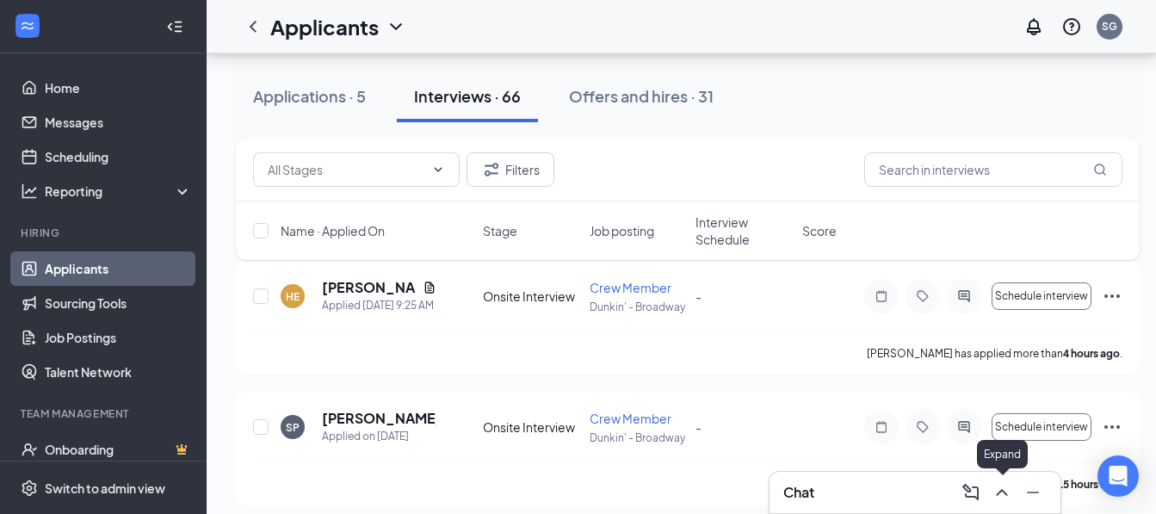
click at [1001, 492] on icon "ChevronUp" at bounding box center [1002, 492] width 21 height 21
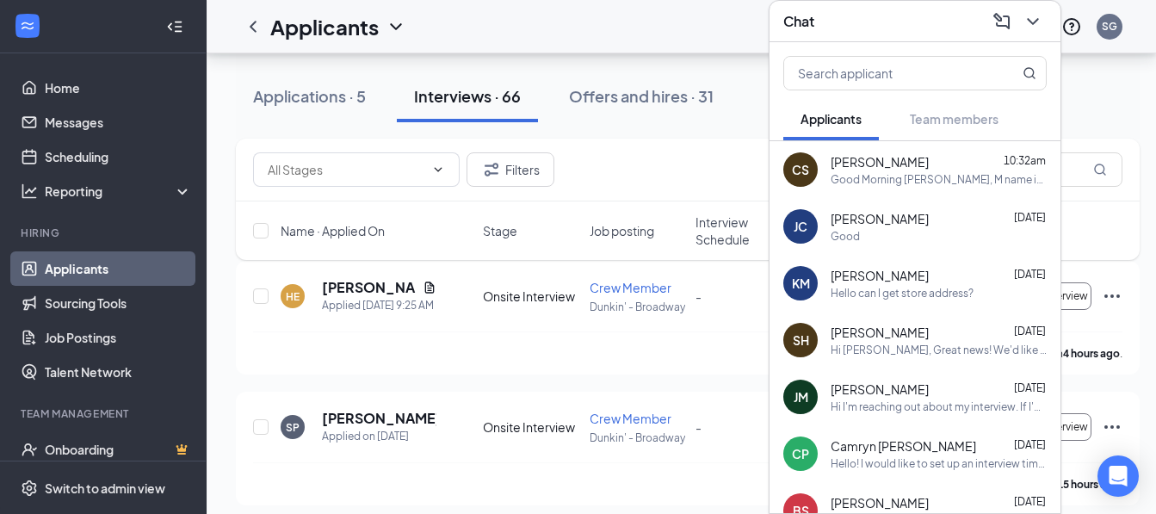
click at [1031, 11] on icon "ChevronDown" at bounding box center [1033, 21] width 21 height 21
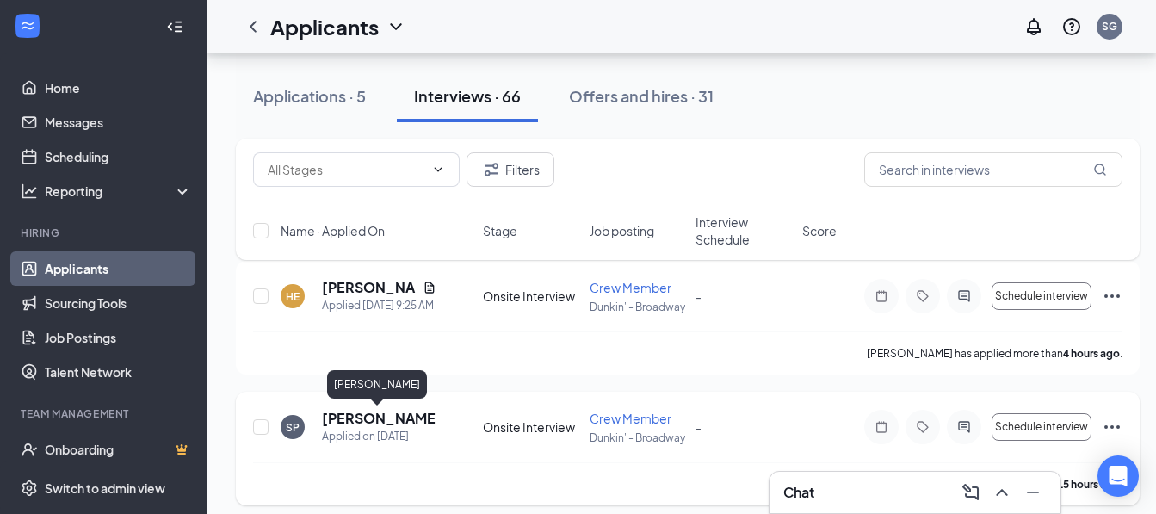
click at [356, 417] on h5 "[PERSON_NAME]" at bounding box center [379, 418] width 115 height 19
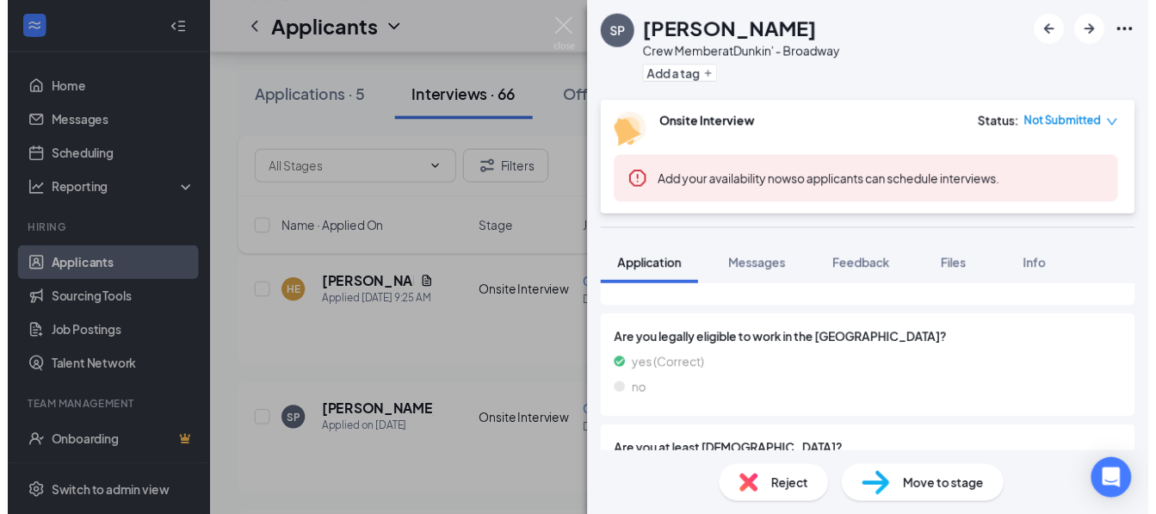
scroll to position [861, 0]
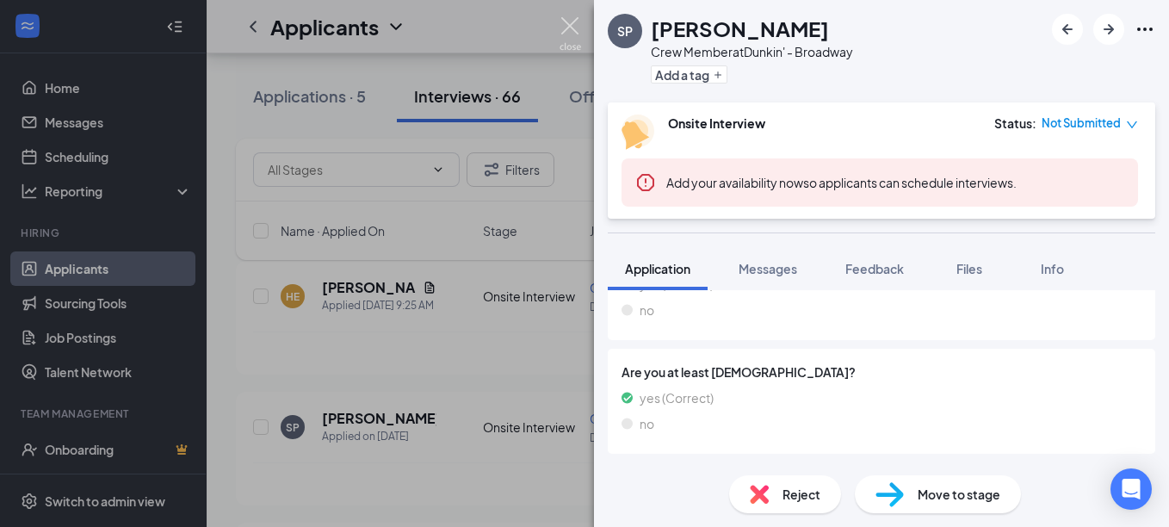
click at [569, 28] on img at bounding box center [571, 34] width 22 height 34
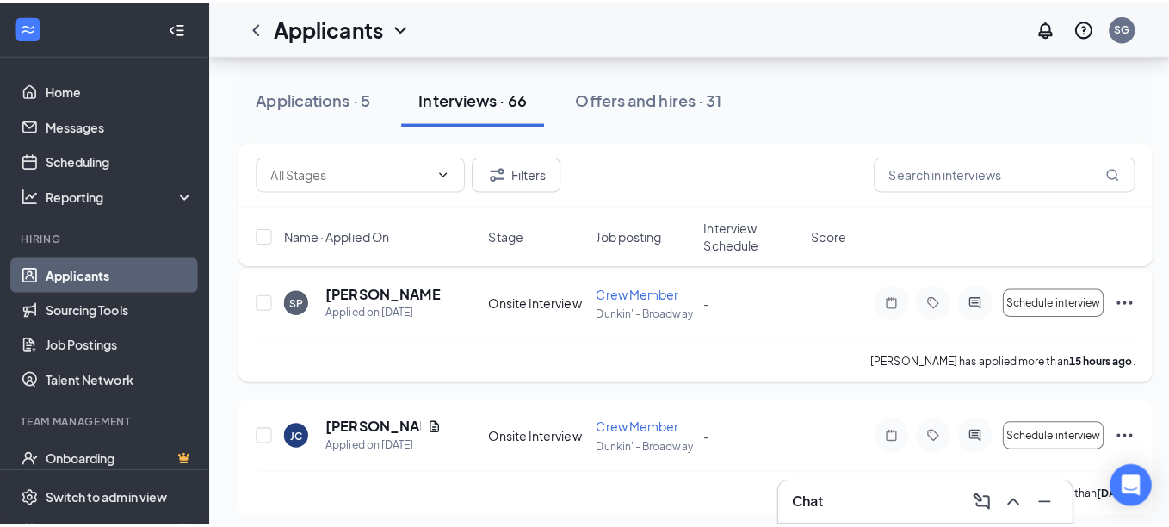
scroll to position [344, 0]
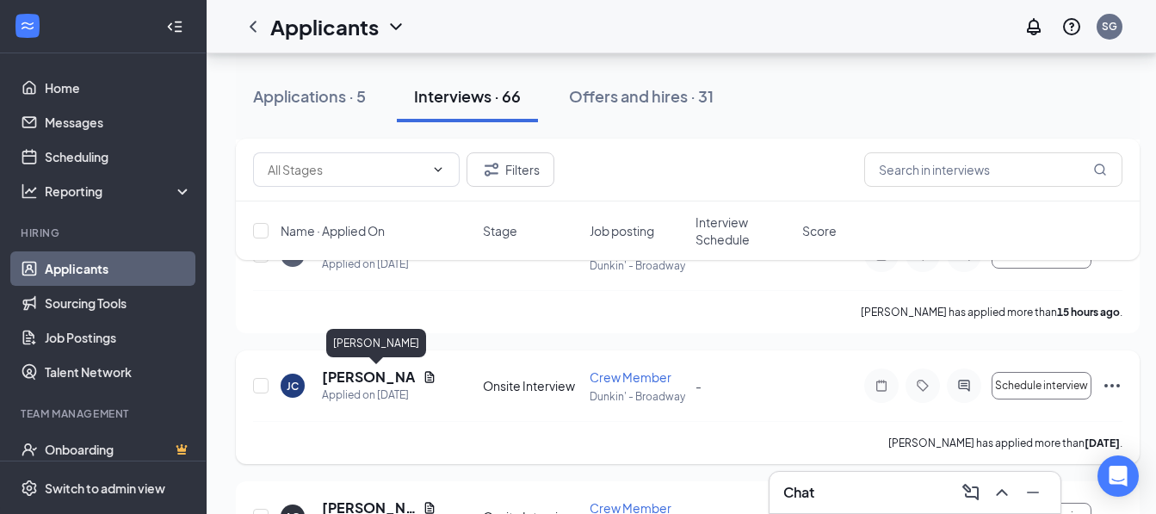
click at [368, 373] on h5 "[PERSON_NAME]" at bounding box center [369, 377] width 94 height 19
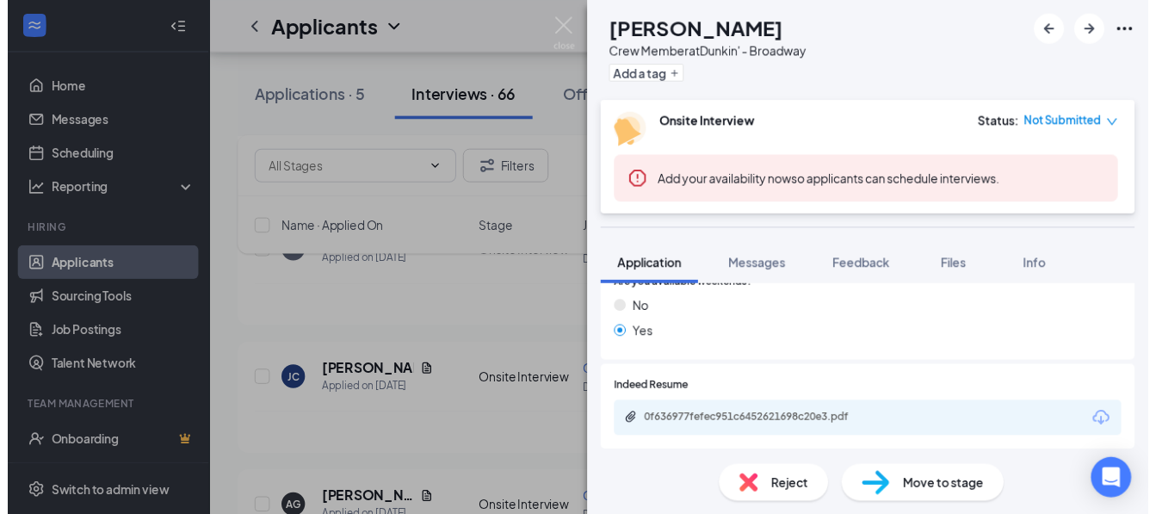
scroll to position [673, 0]
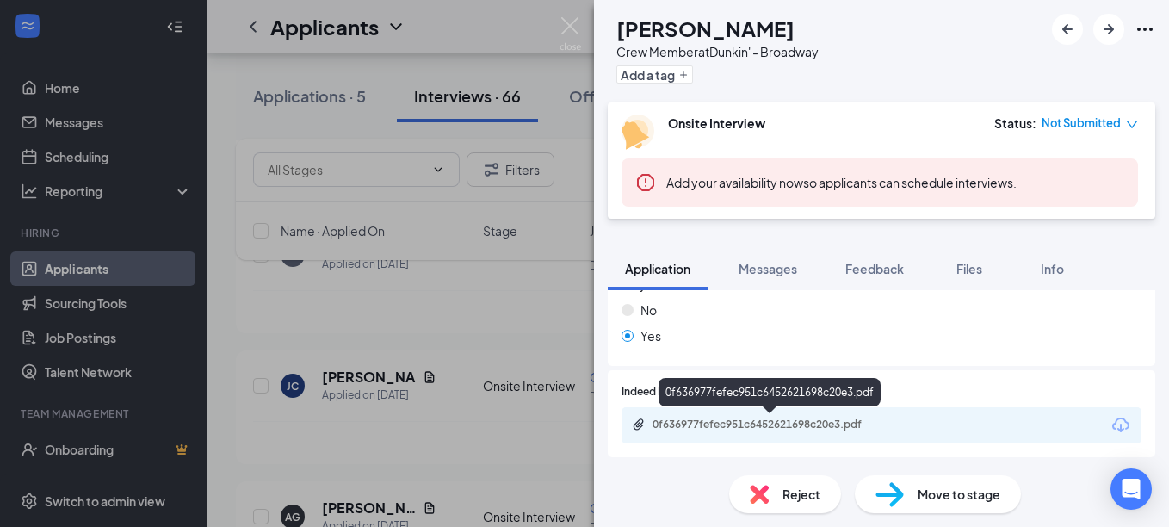
click at [783, 418] on div "0f636977fefec951c6452621698c20e3.pdf" at bounding box center [773, 425] width 241 height 14
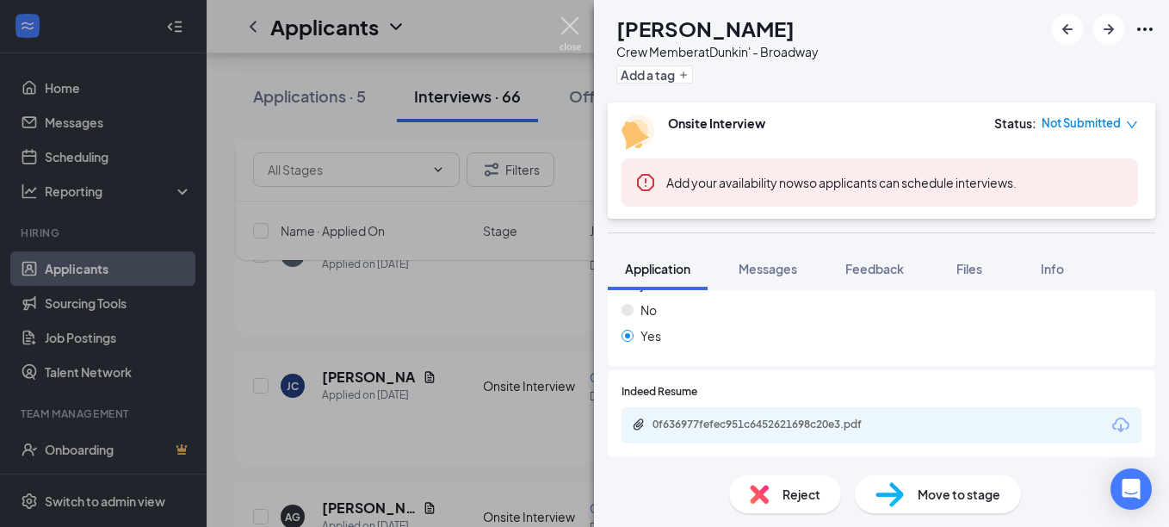
drag, startPoint x: 566, startPoint y: 30, endPoint x: 368, endPoint y: 371, distance: 394.3
click at [566, 29] on img at bounding box center [571, 34] width 22 height 34
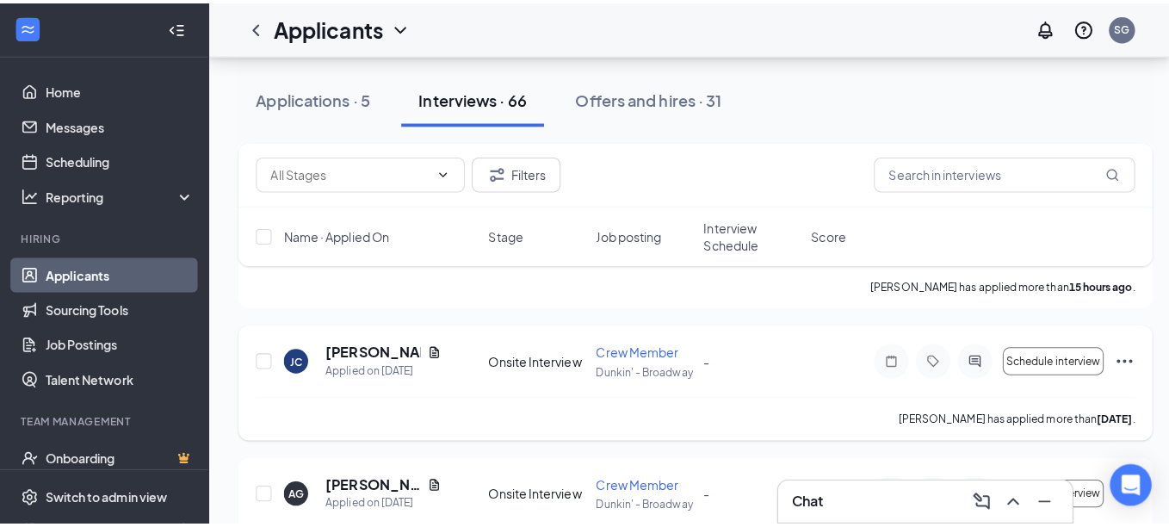
scroll to position [430, 0]
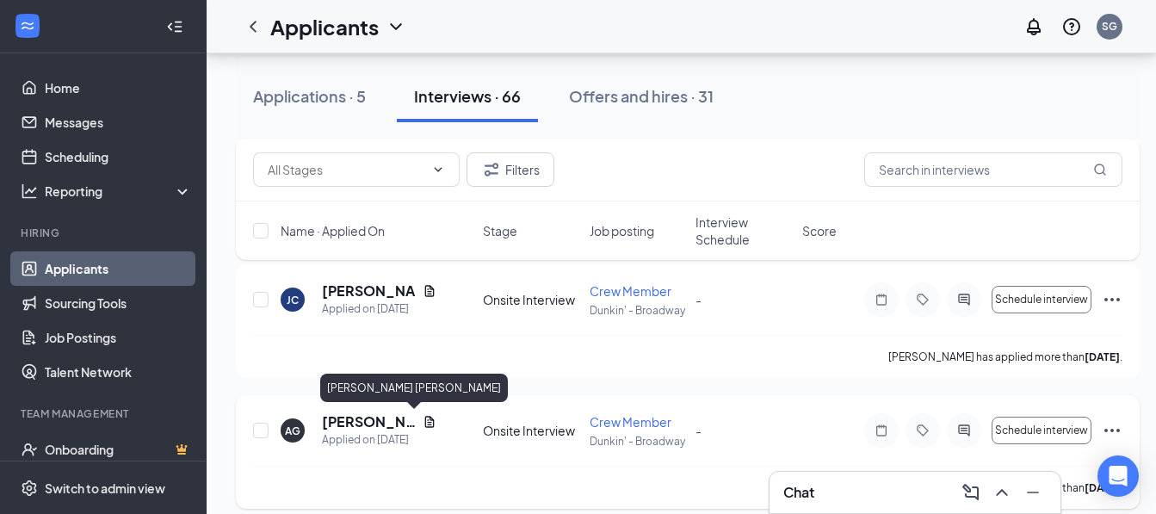
click at [365, 417] on h5 "[PERSON_NAME] [PERSON_NAME]" at bounding box center [369, 421] width 94 height 19
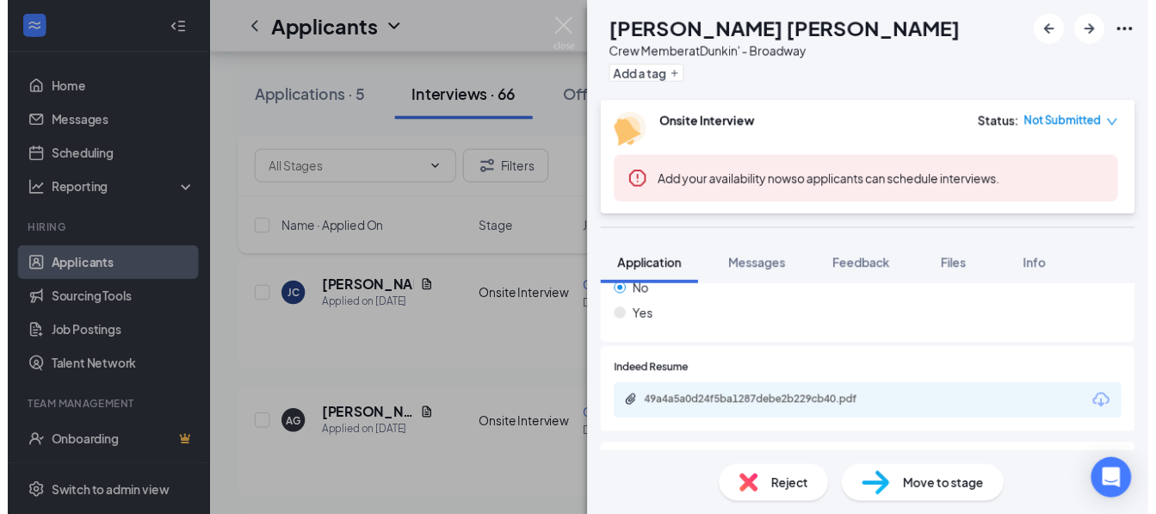
scroll to position [775, 0]
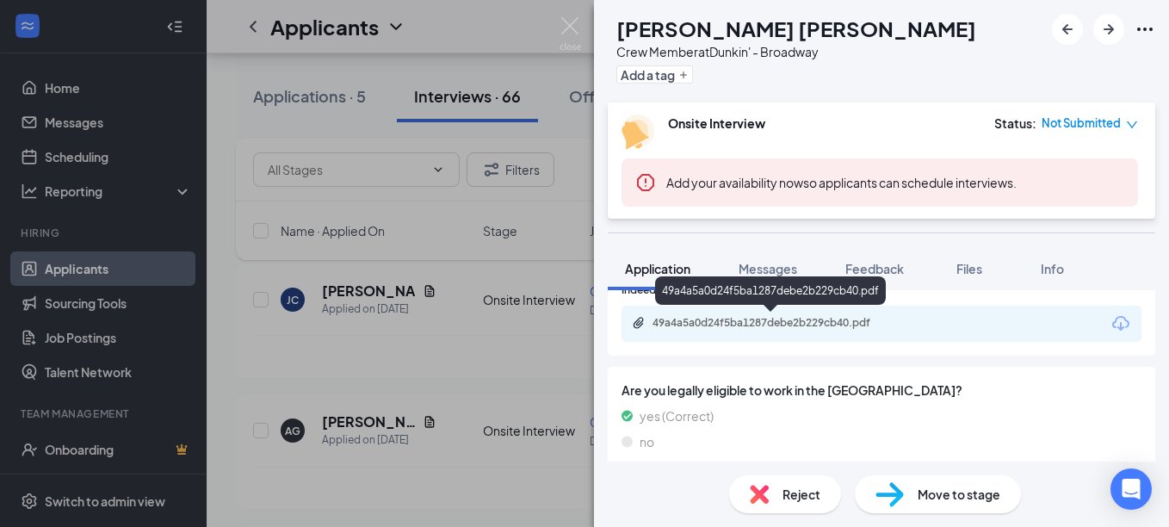
click at [806, 322] on div "49a4a5a0d24f5ba1287debe2b229cb40.pdf" at bounding box center [773, 323] width 241 height 14
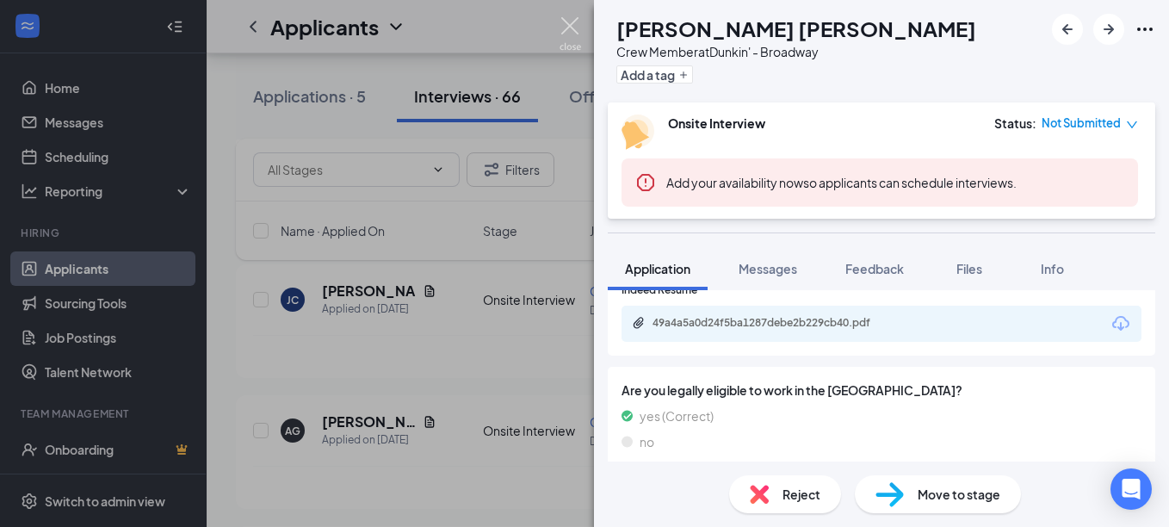
click at [571, 33] on img at bounding box center [571, 34] width 22 height 34
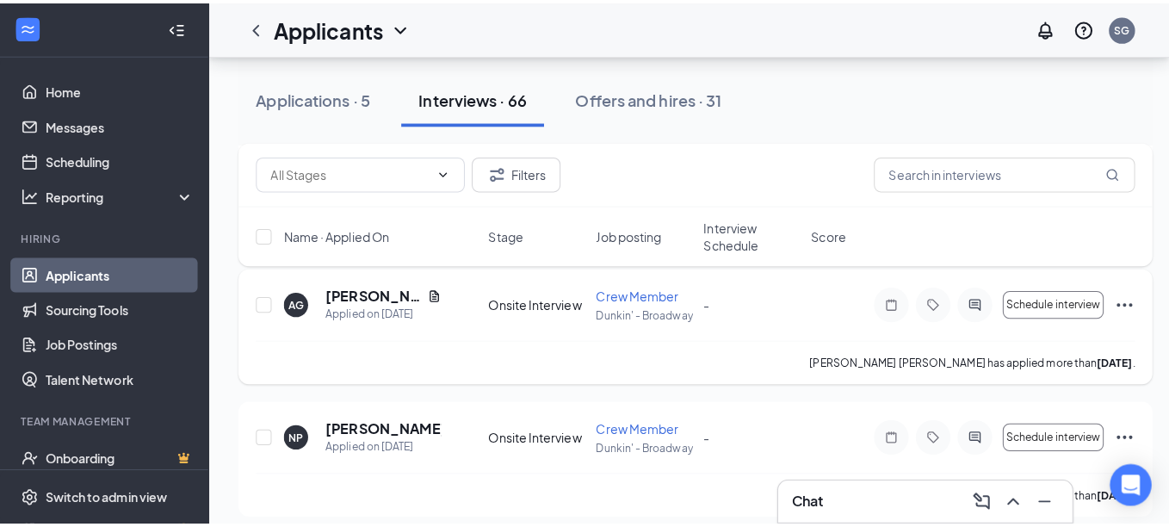
scroll to position [603, 0]
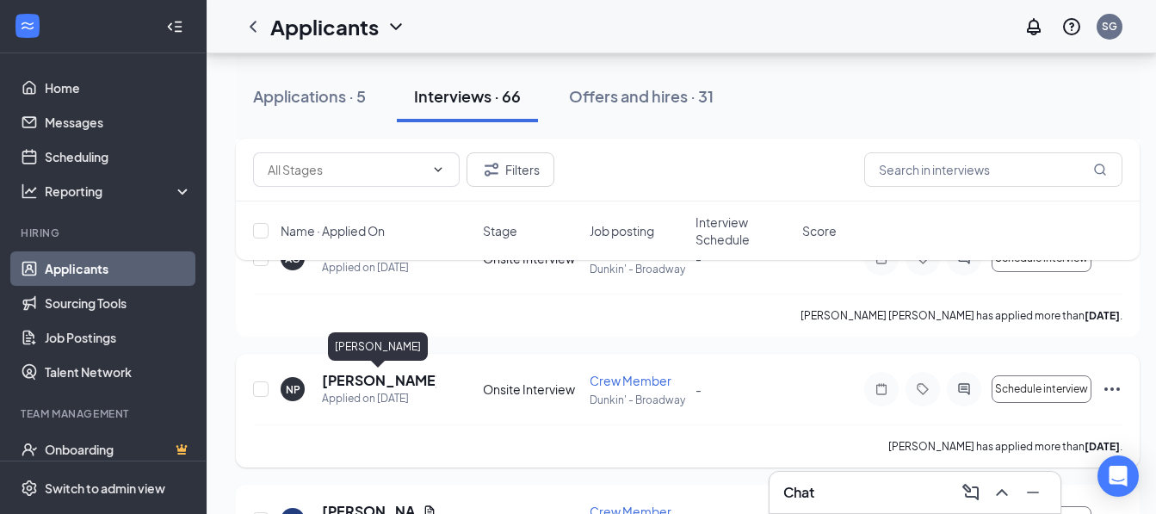
click at [384, 381] on h5 "[PERSON_NAME]" at bounding box center [379, 380] width 115 height 19
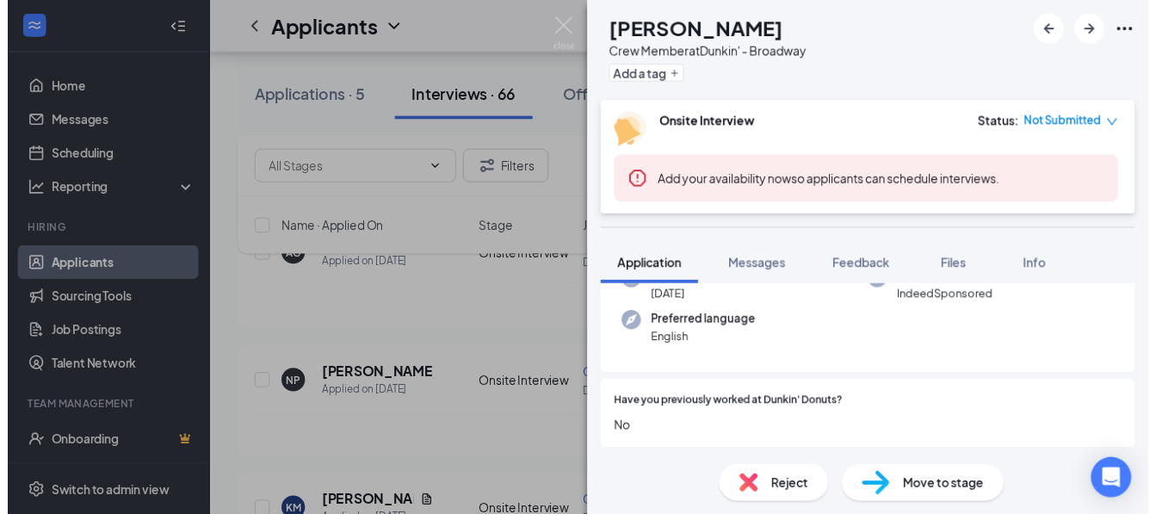
scroll to position [149, 0]
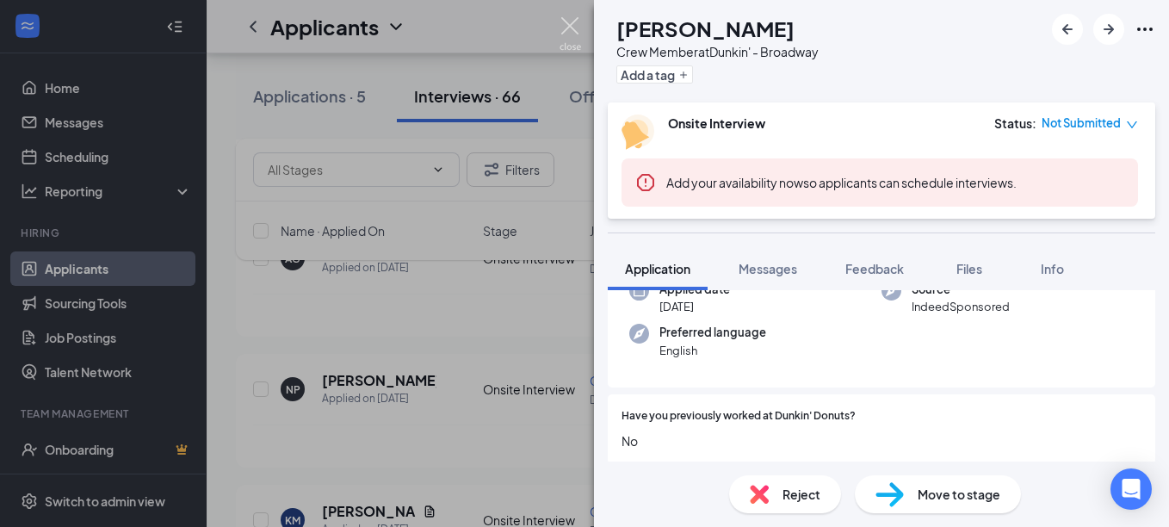
click at [566, 26] on img at bounding box center [571, 34] width 22 height 34
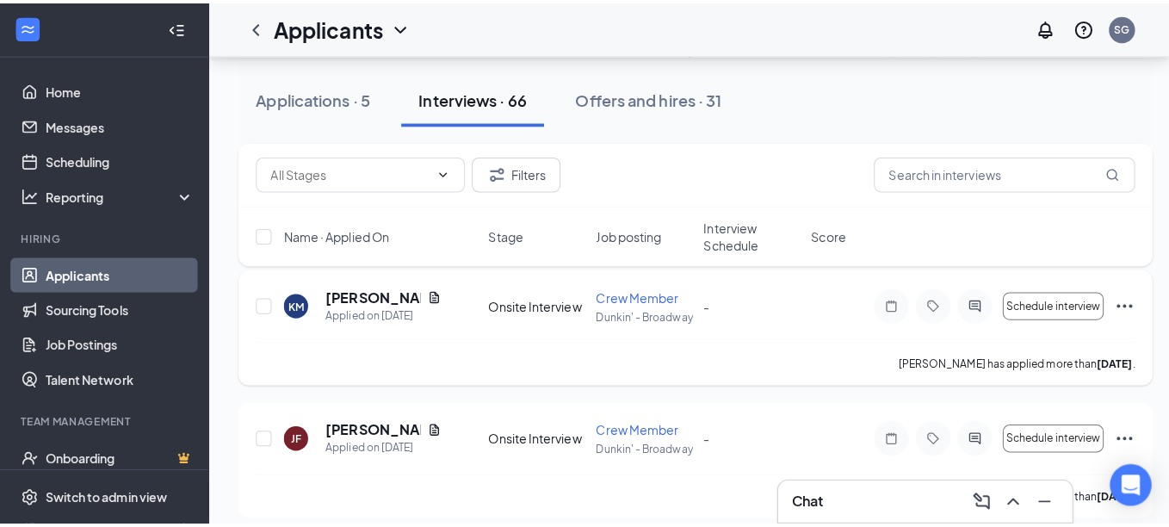
scroll to position [861, 0]
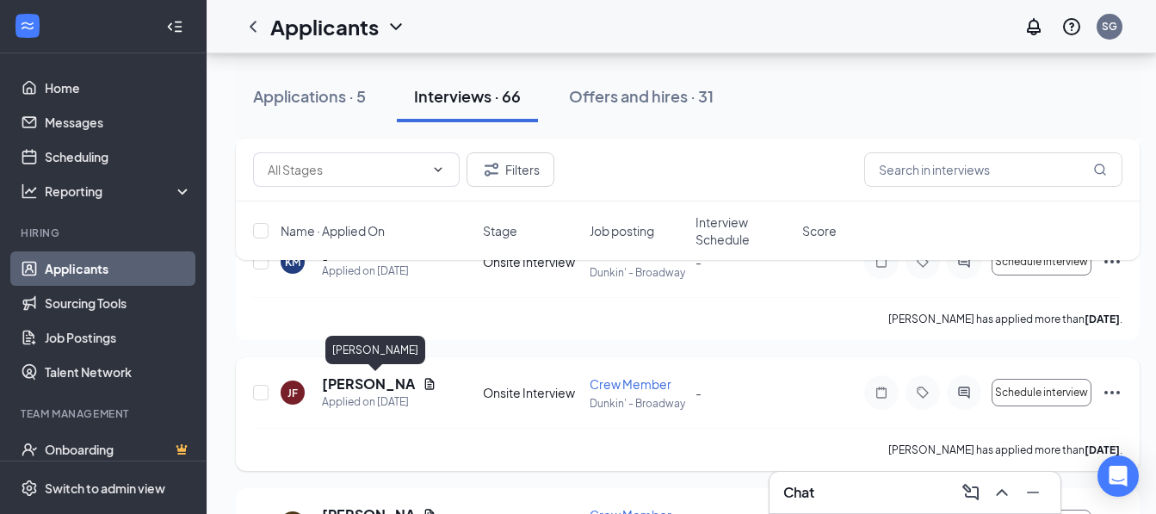
click at [348, 381] on h5 "[PERSON_NAME]" at bounding box center [369, 384] width 94 height 19
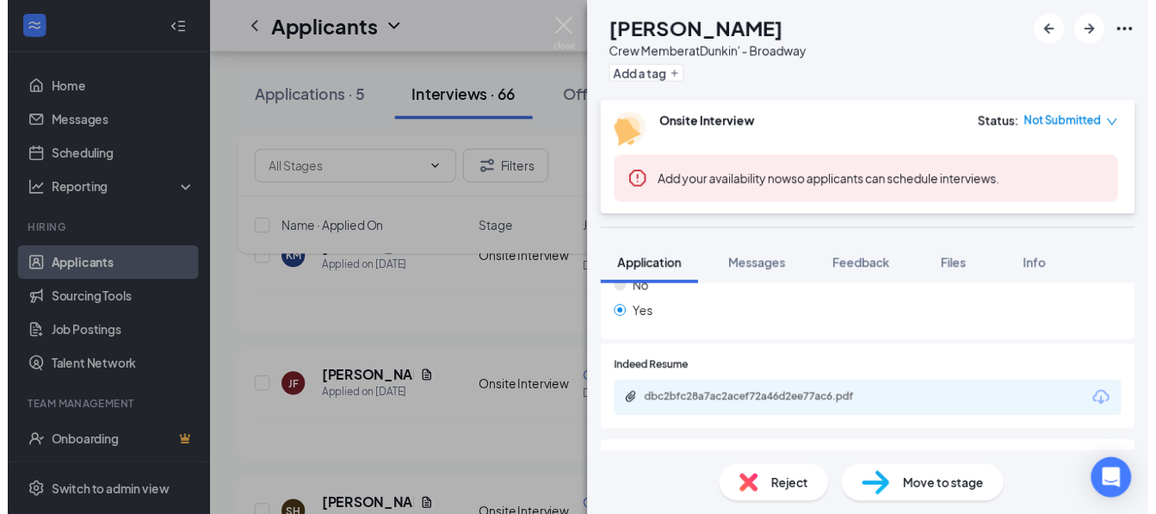
scroll to position [673, 0]
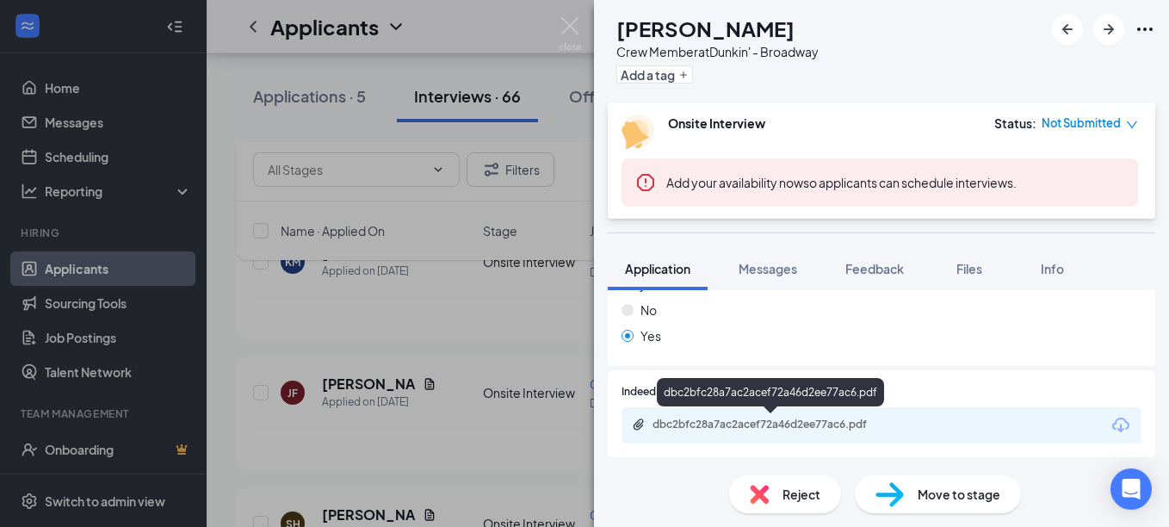
click at [732, 424] on div "dbc2bfc28a7ac2acef72a46d2ee77ac6.pdf" at bounding box center [773, 425] width 241 height 14
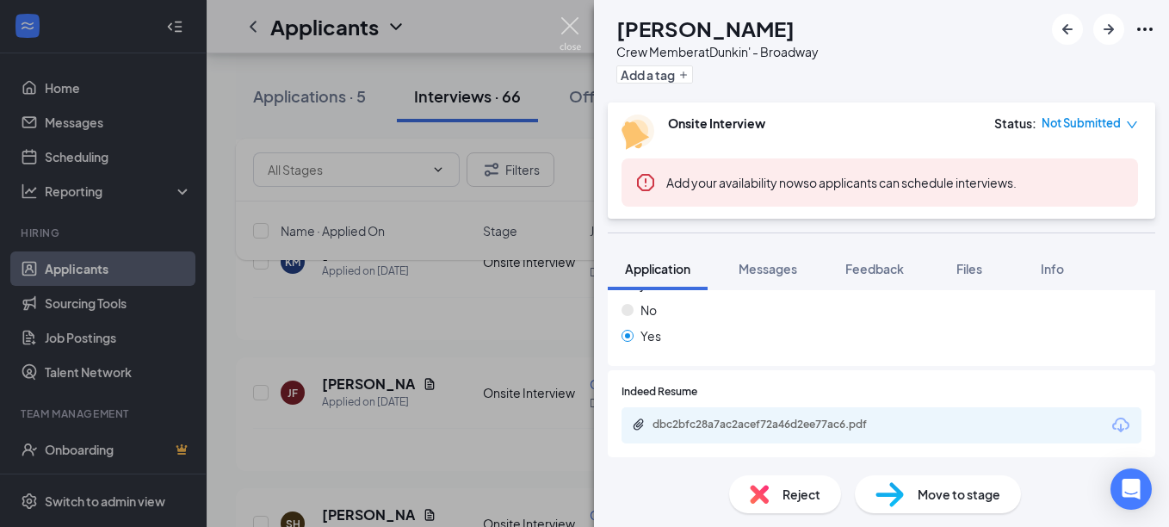
click at [560, 26] on img at bounding box center [571, 34] width 22 height 34
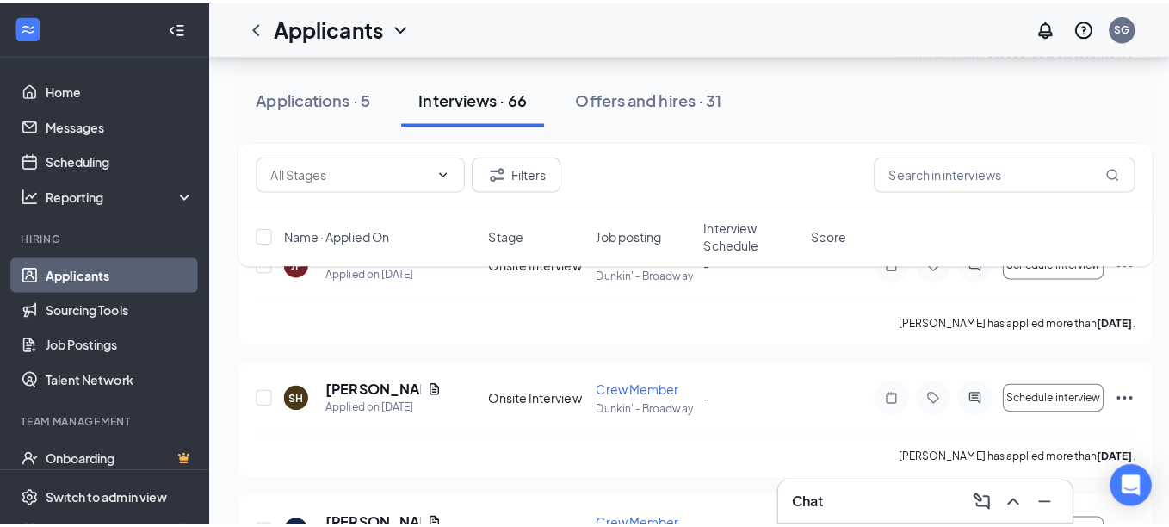
scroll to position [1033, 0]
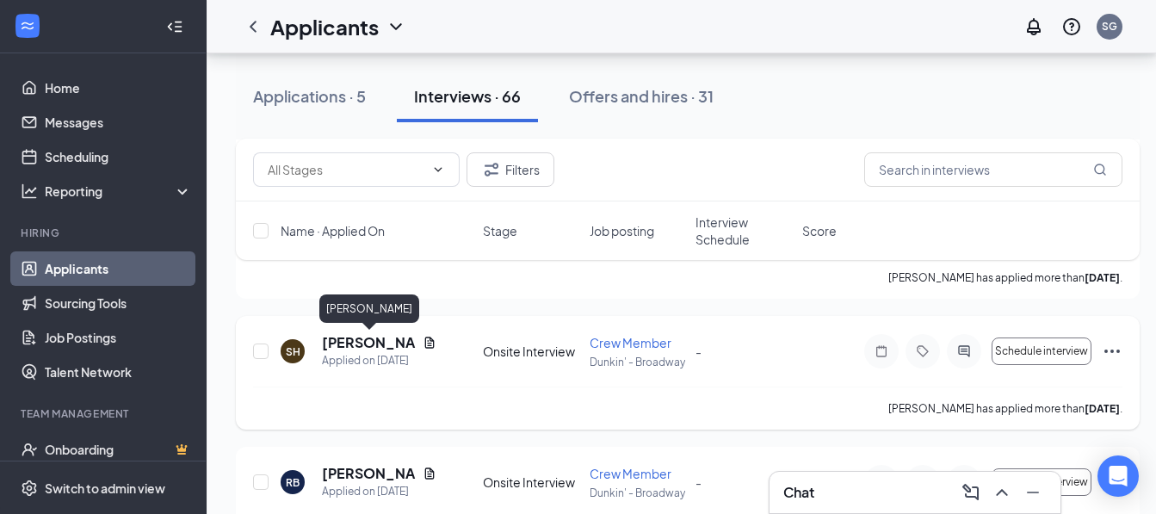
click at [335, 337] on h5 "[PERSON_NAME]" at bounding box center [369, 342] width 94 height 19
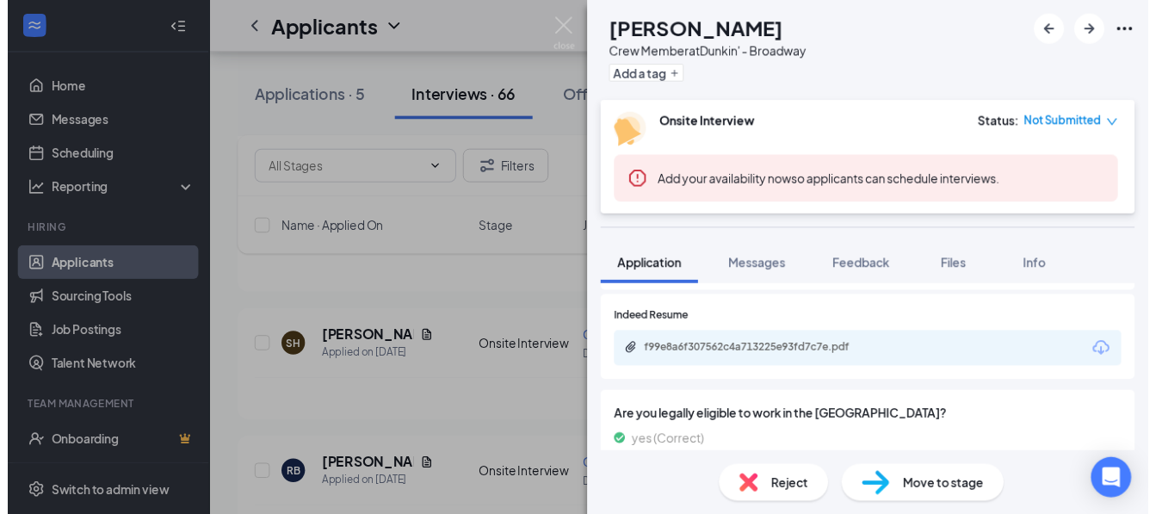
scroll to position [759, 0]
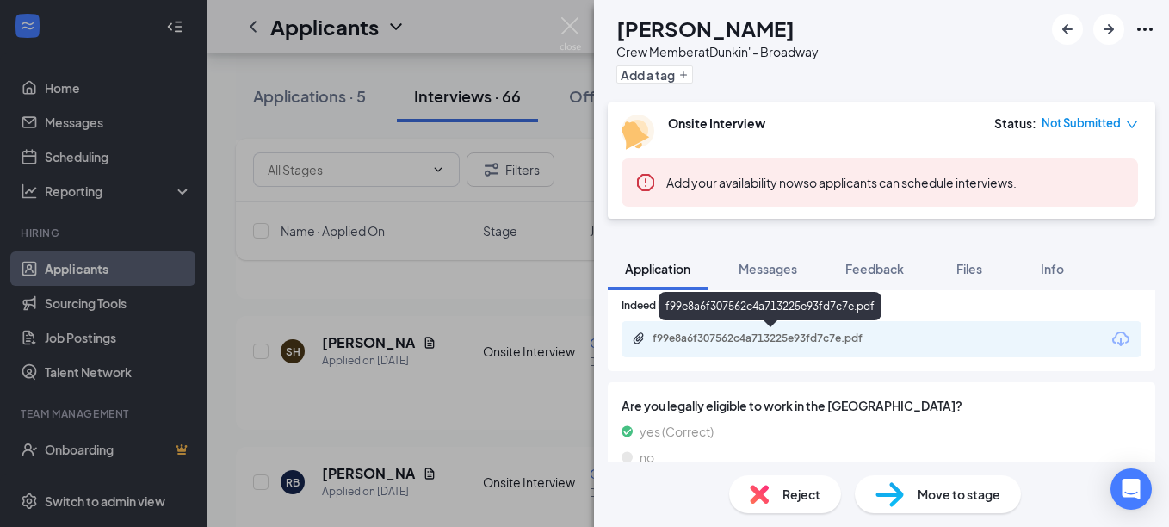
click at [777, 337] on div "f99e8a6f307562c4a713225e93fd7c7e.pdf" at bounding box center [773, 338] width 241 height 14
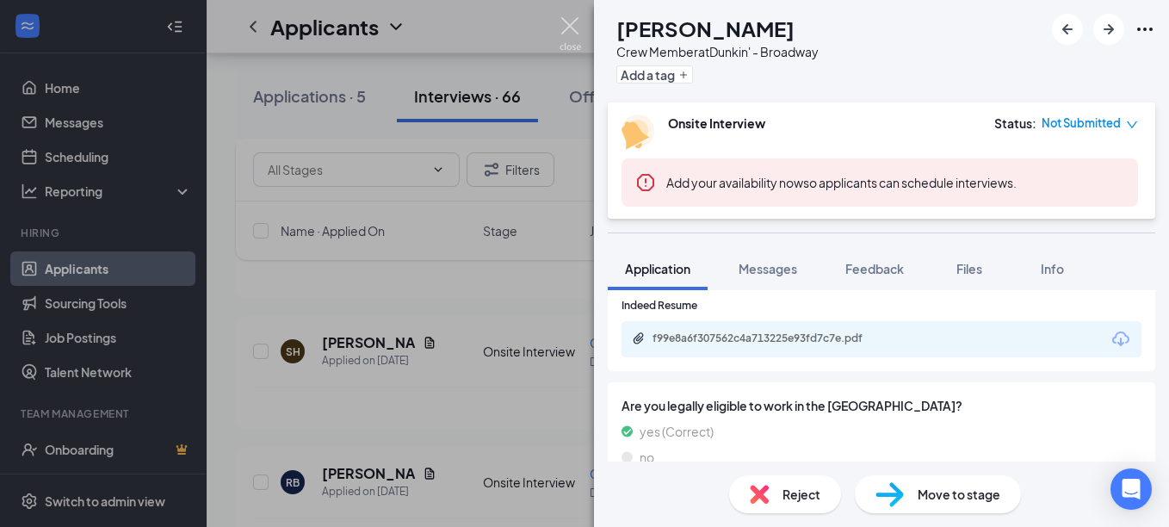
click at [567, 18] on img at bounding box center [571, 34] width 22 height 34
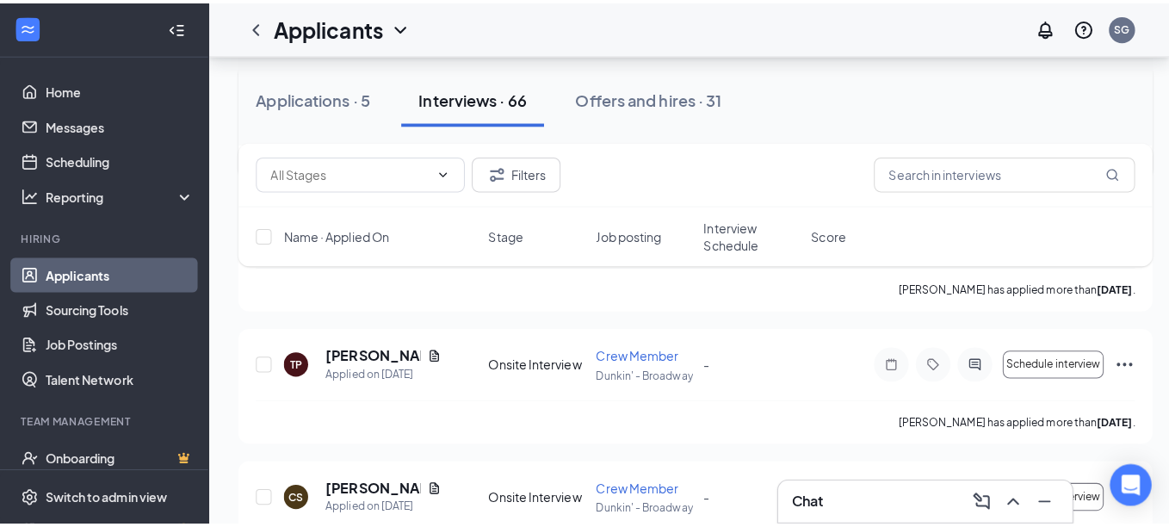
scroll to position [1291, 0]
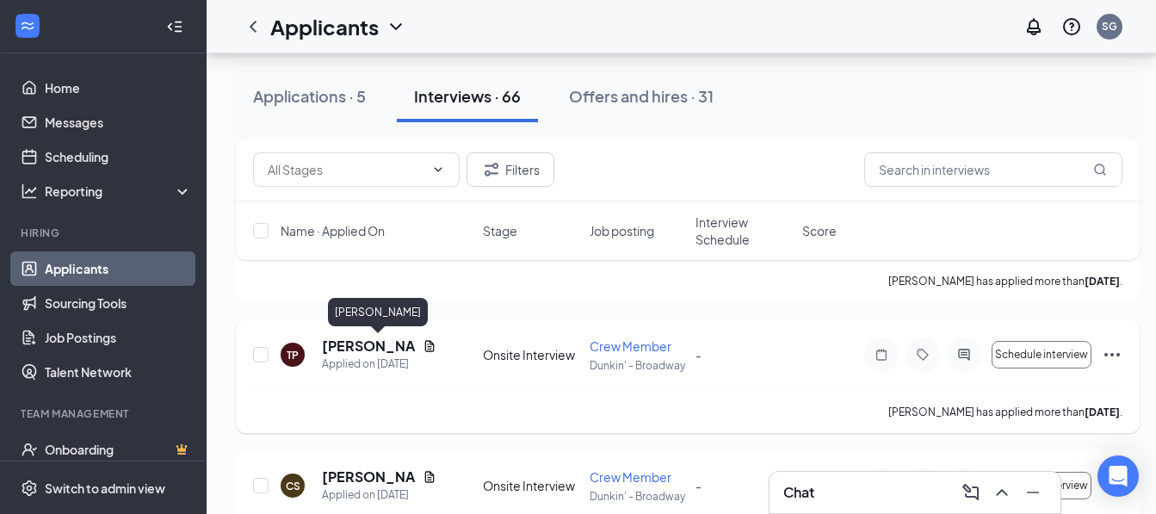
click at [364, 341] on h5 "[PERSON_NAME]" at bounding box center [369, 346] width 94 height 19
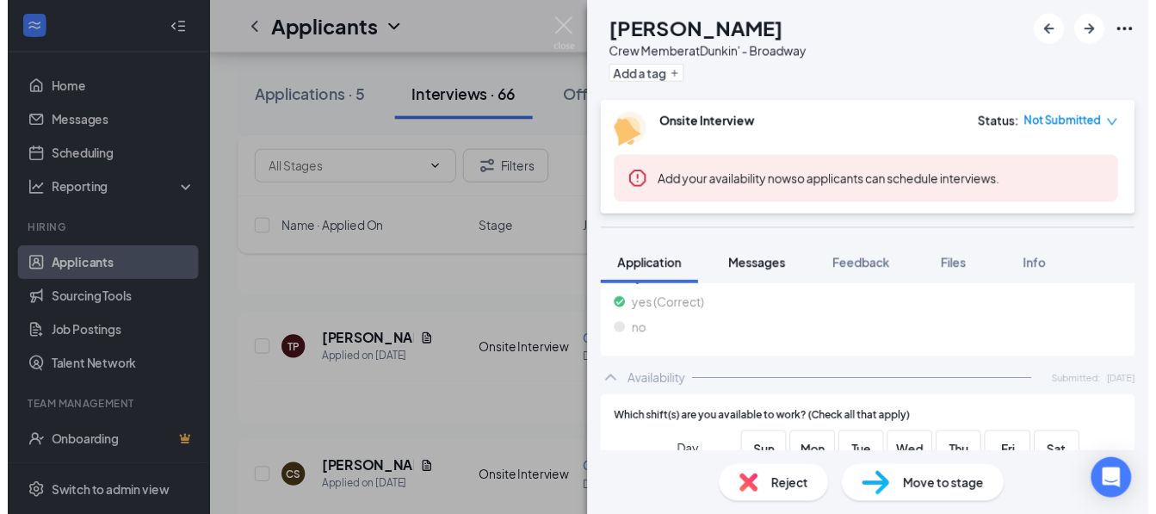
scroll to position [1104, 0]
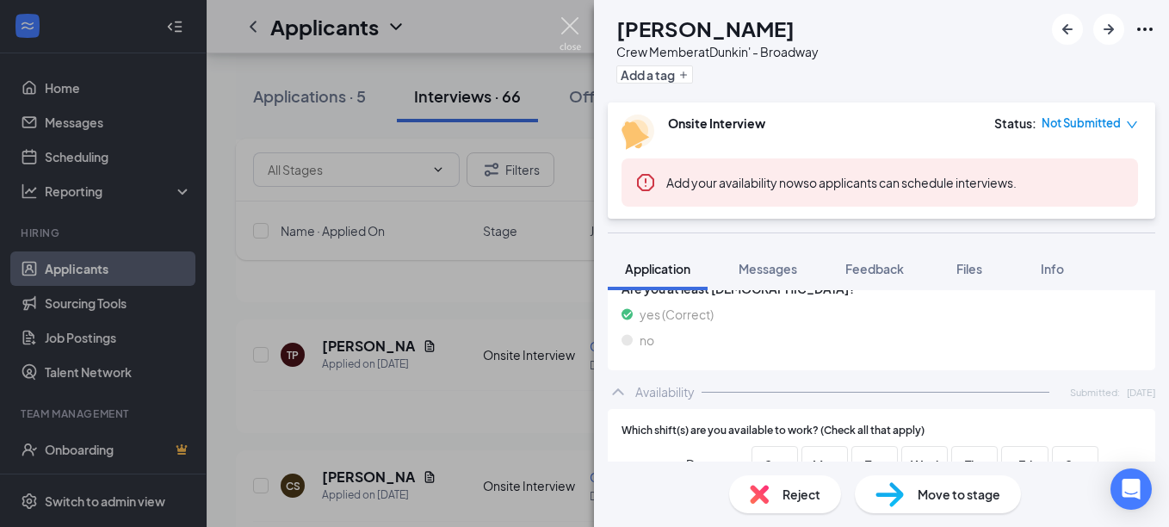
click at [575, 29] on img at bounding box center [571, 34] width 22 height 34
